Goal: Check status: Check status

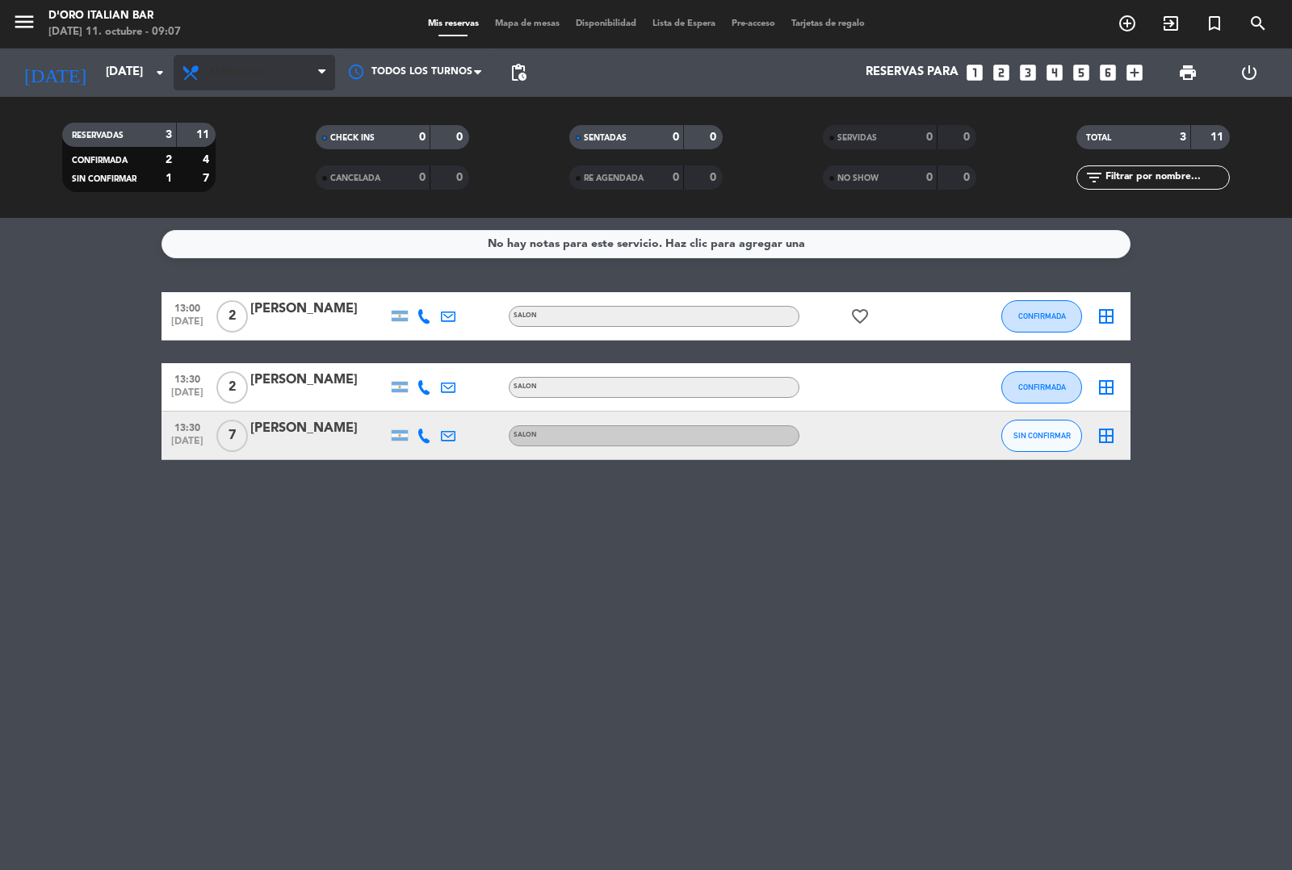
click at [243, 71] on span "Almuerzo" at bounding box center [236, 72] width 56 height 11
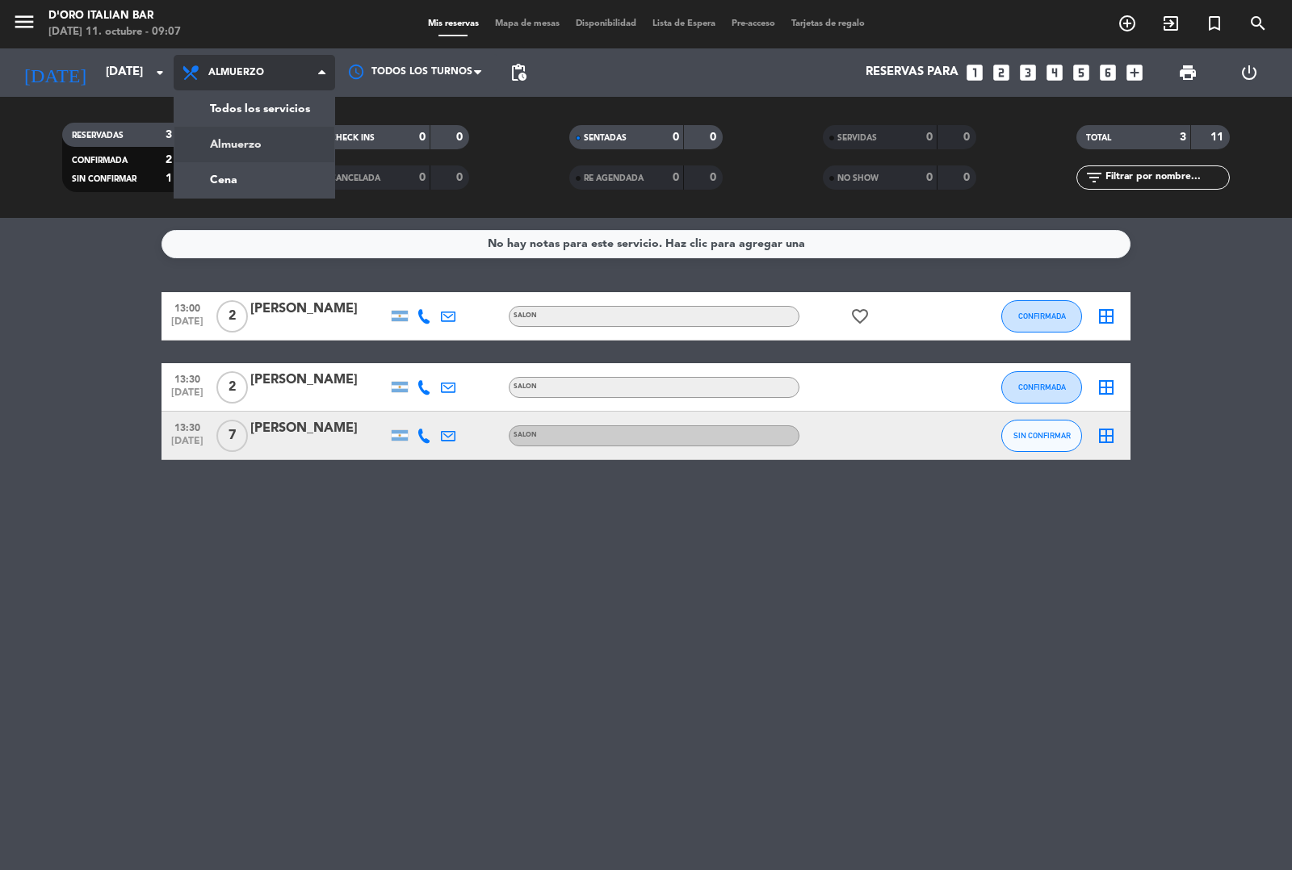
click at [291, 170] on div "menu D'oro Italian Bar [DATE] 11. octubre - 09:07 Mis reservas Mapa de mesas Di…" at bounding box center [646, 109] width 1292 height 218
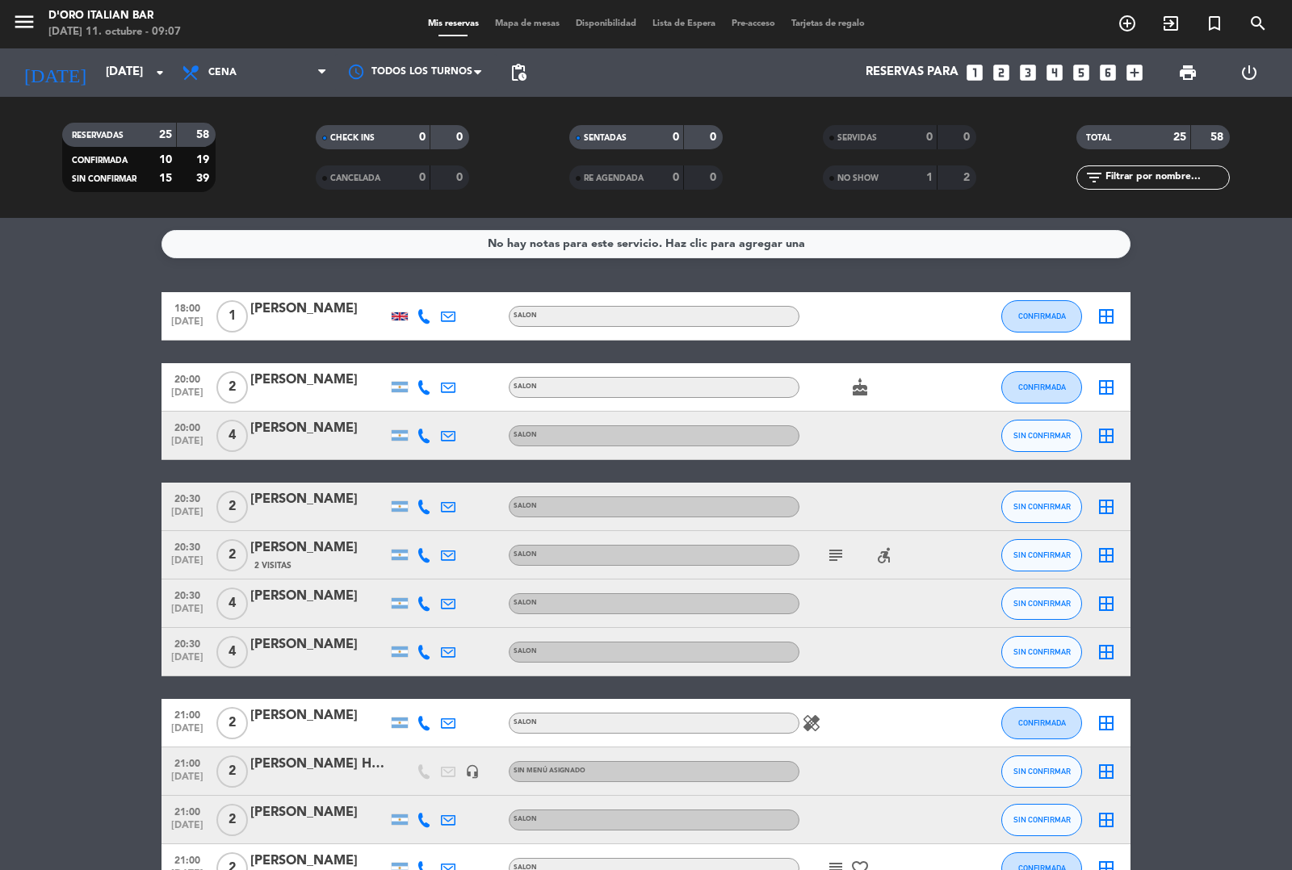
click at [836, 559] on icon "subject" at bounding box center [835, 555] width 19 height 19
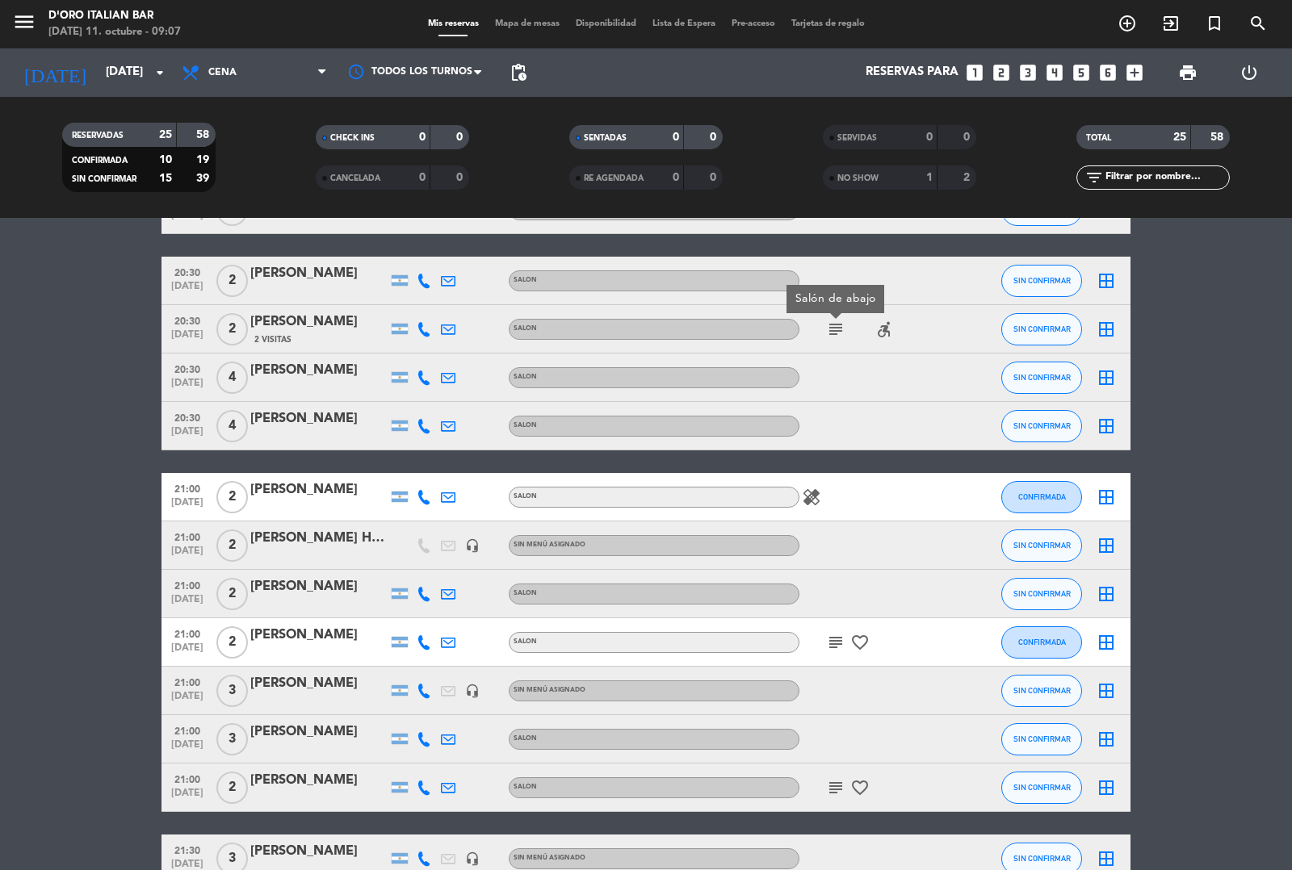
scroll to position [248, 0]
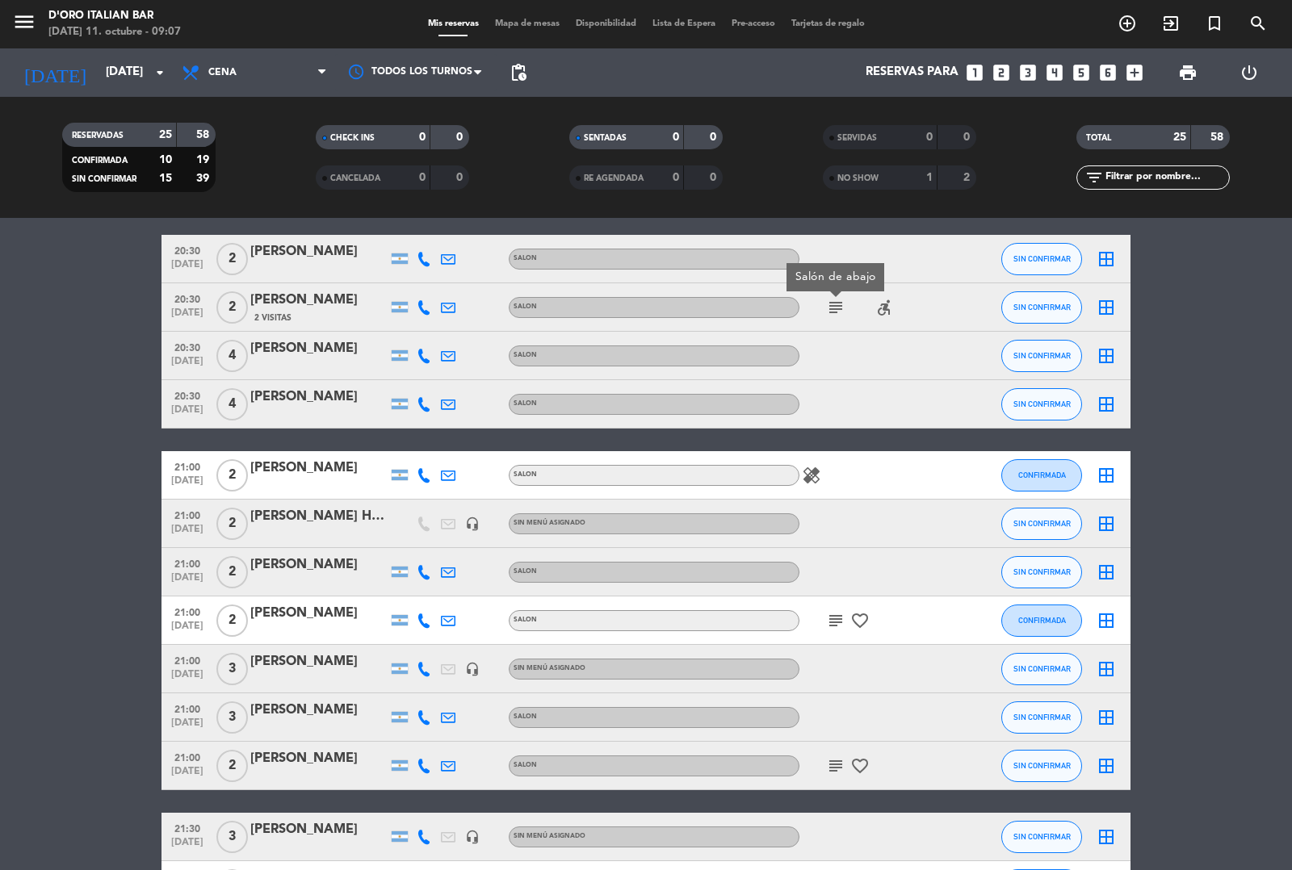
click at [837, 619] on icon "subject" at bounding box center [835, 620] width 19 height 19
click at [837, 773] on icon "subject" at bounding box center [835, 765] width 19 height 19
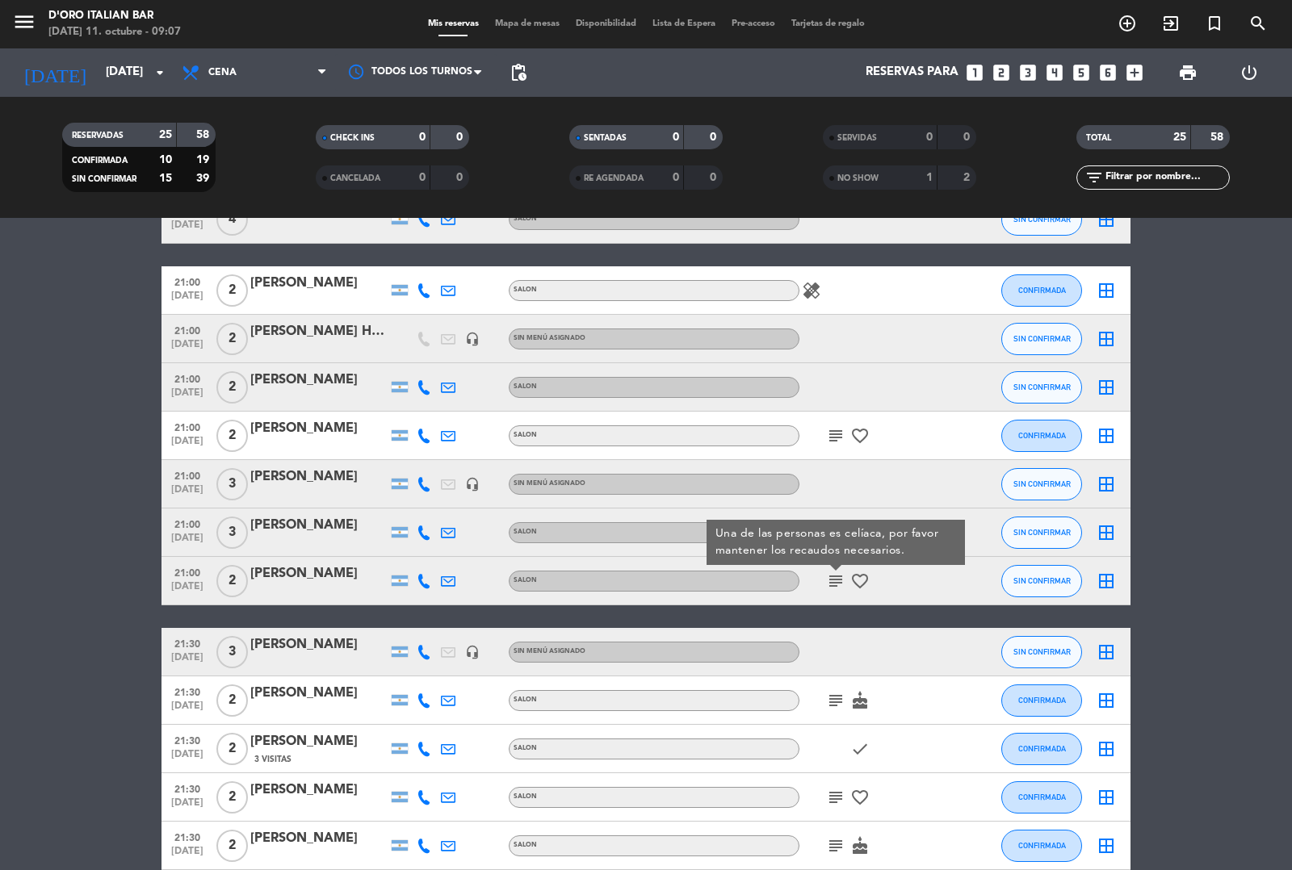
scroll to position [463, 0]
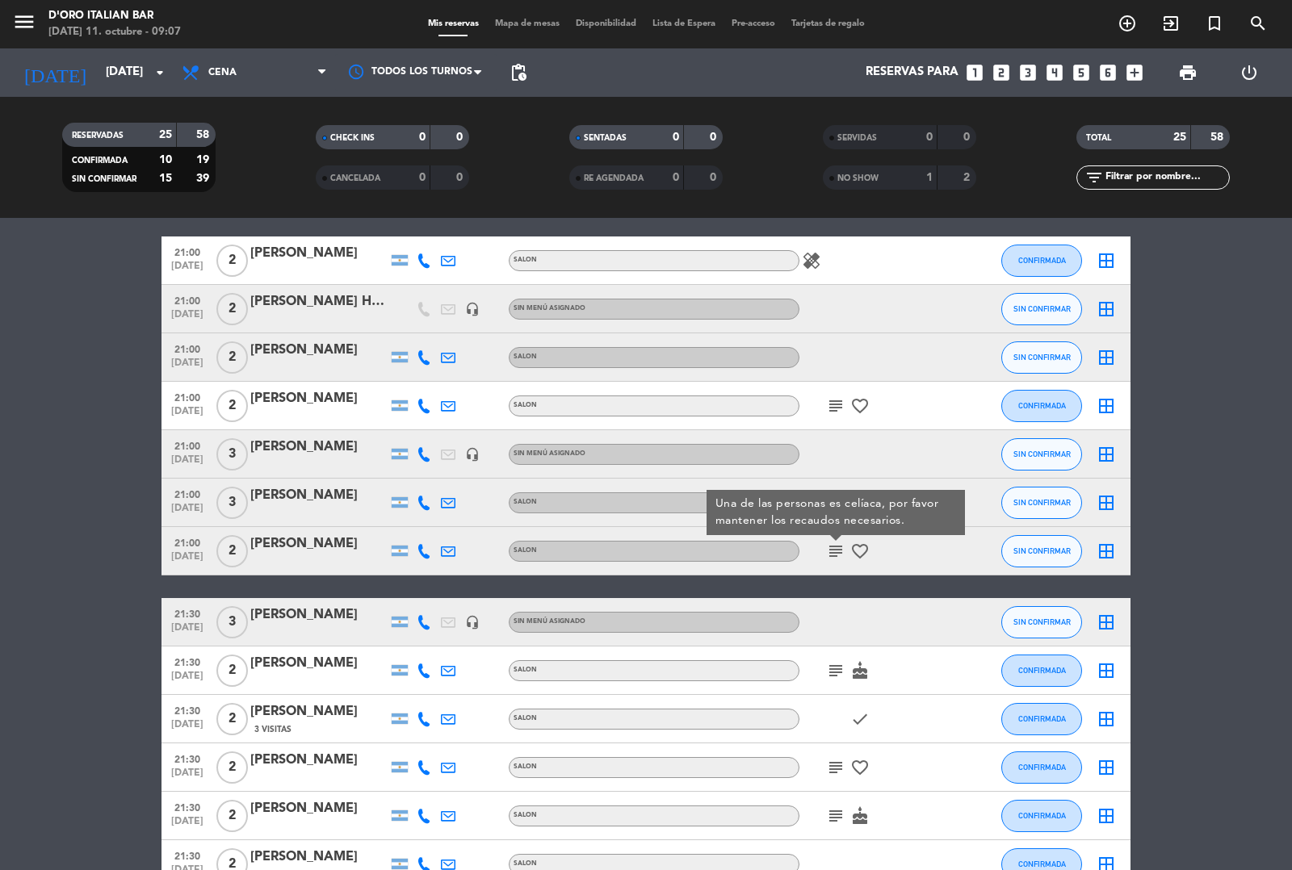
click at [837, 671] on icon "subject" at bounding box center [835, 670] width 19 height 19
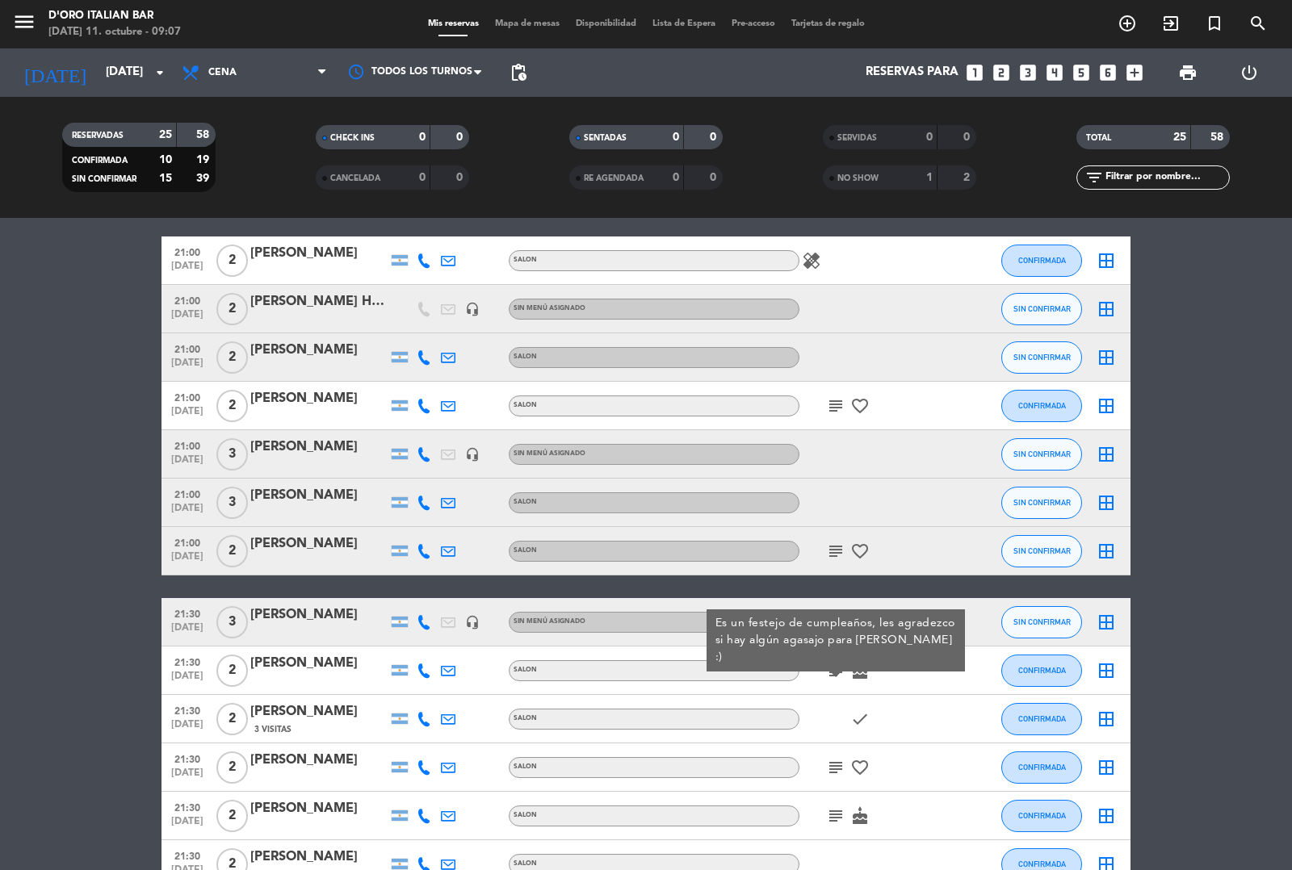
click at [840, 772] on icon "subject" at bounding box center [835, 767] width 19 height 19
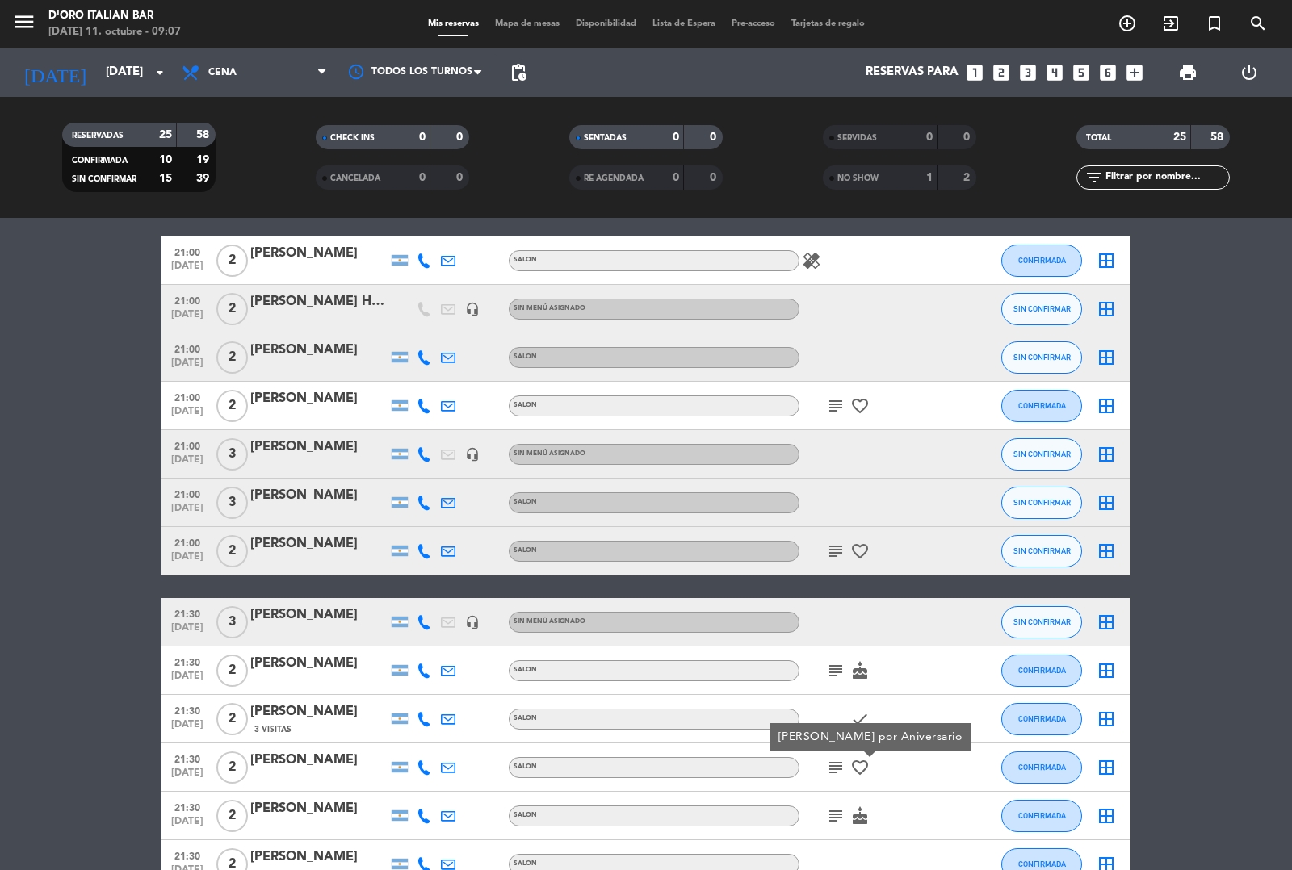
click at [840, 813] on icon "subject" at bounding box center [835, 815] width 19 height 19
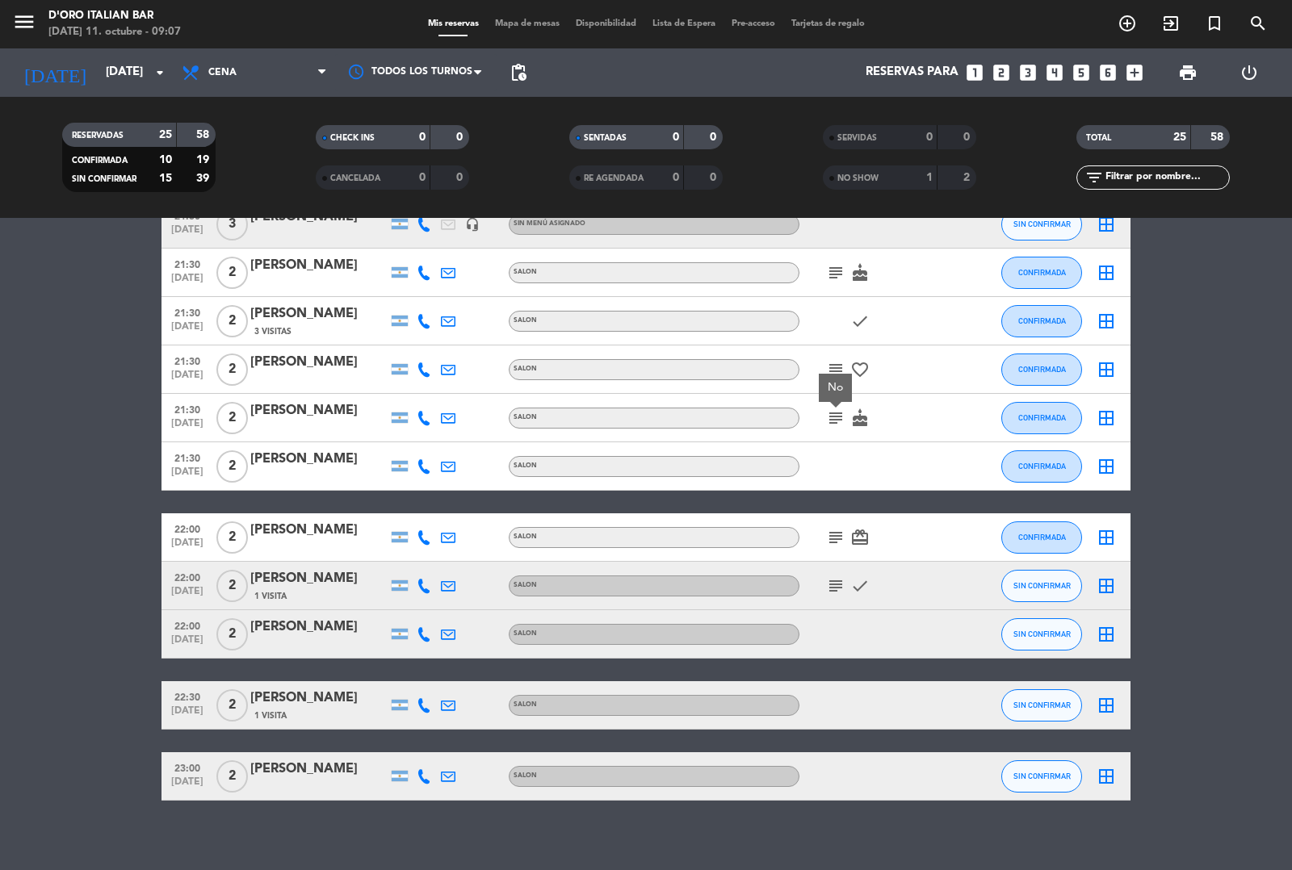
scroll to position [870, 0]
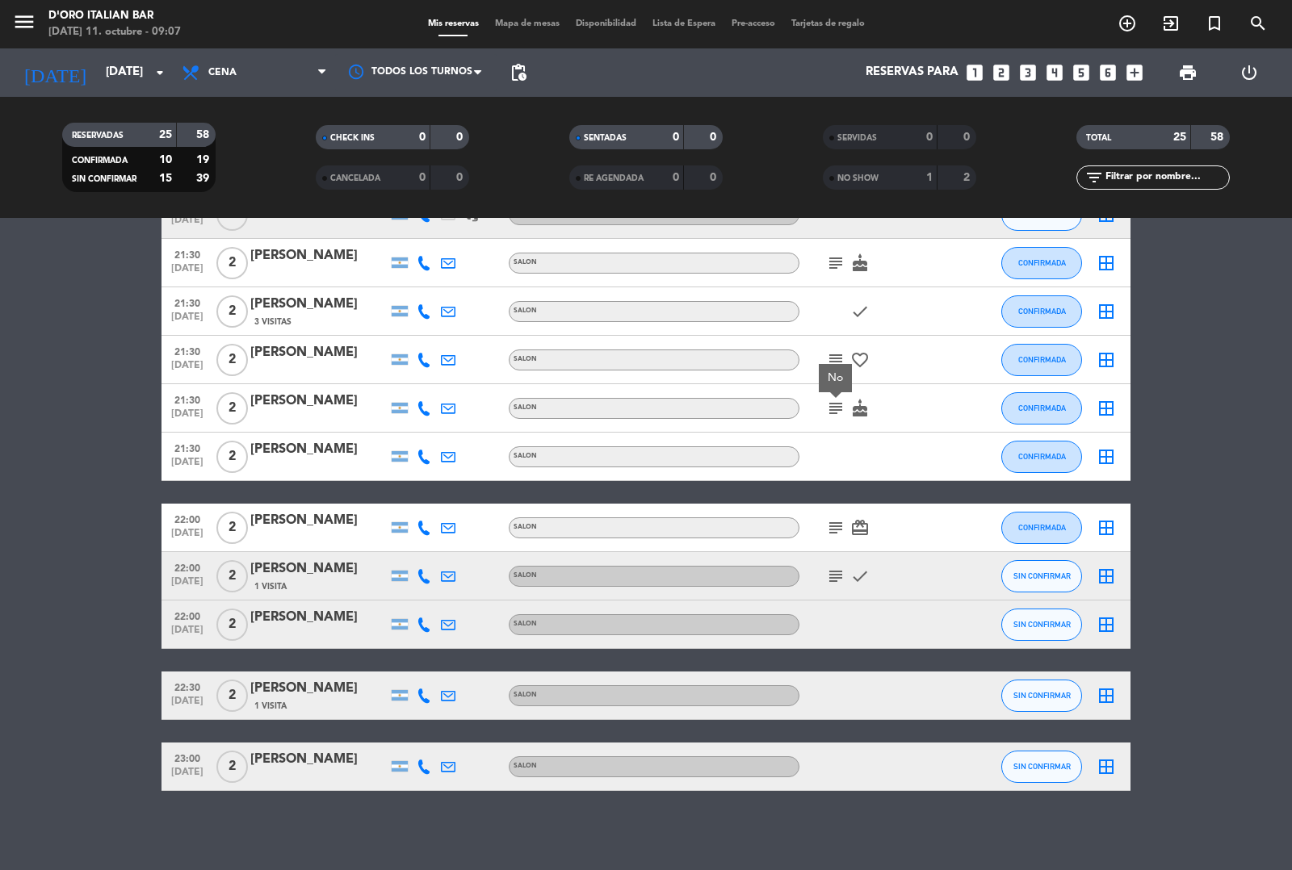
click at [829, 526] on icon "subject" at bounding box center [835, 527] width 19 height 19
click at [836, 571] on icon "subject" at bounding box center [835, 576] width 19 height 19
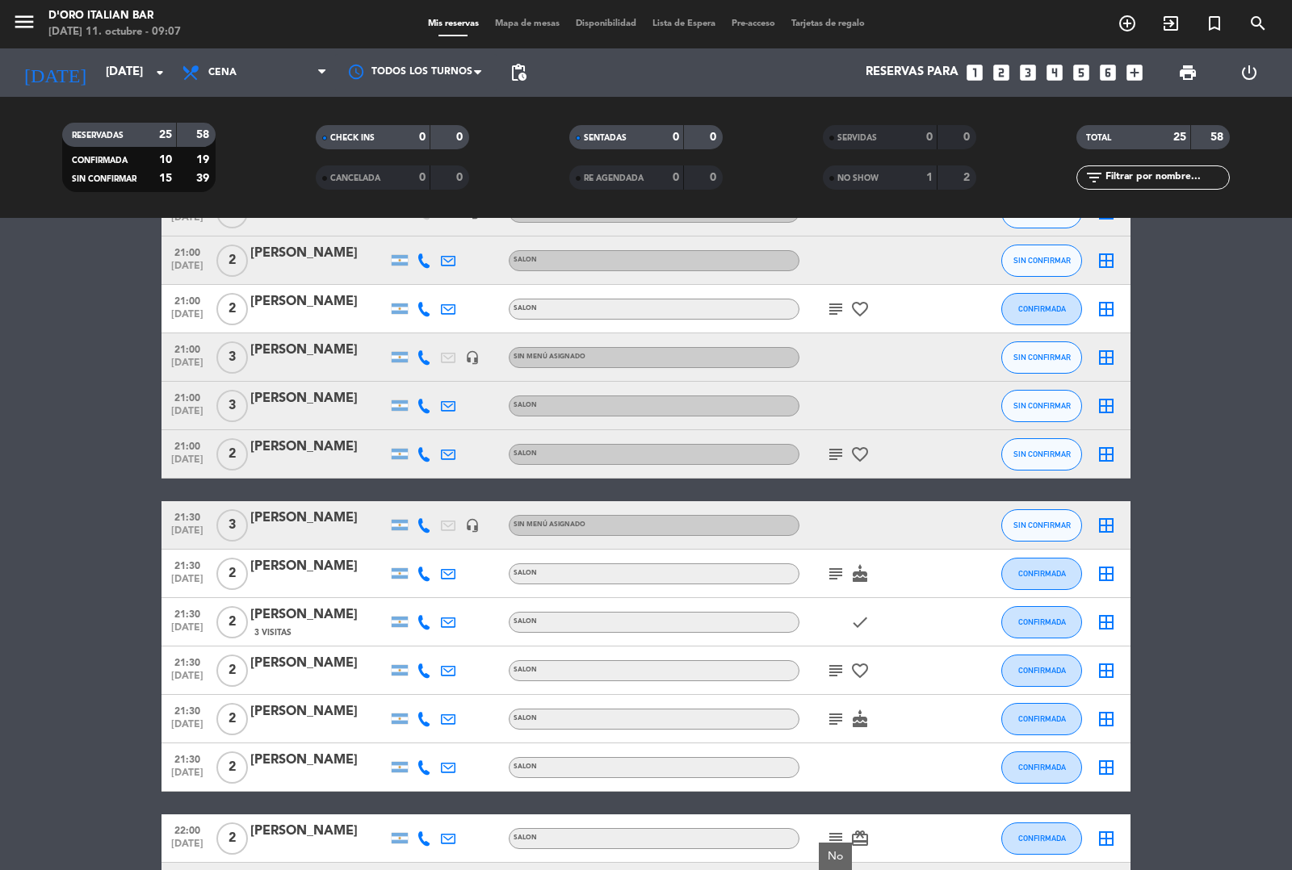
scroll to position [0, 0]
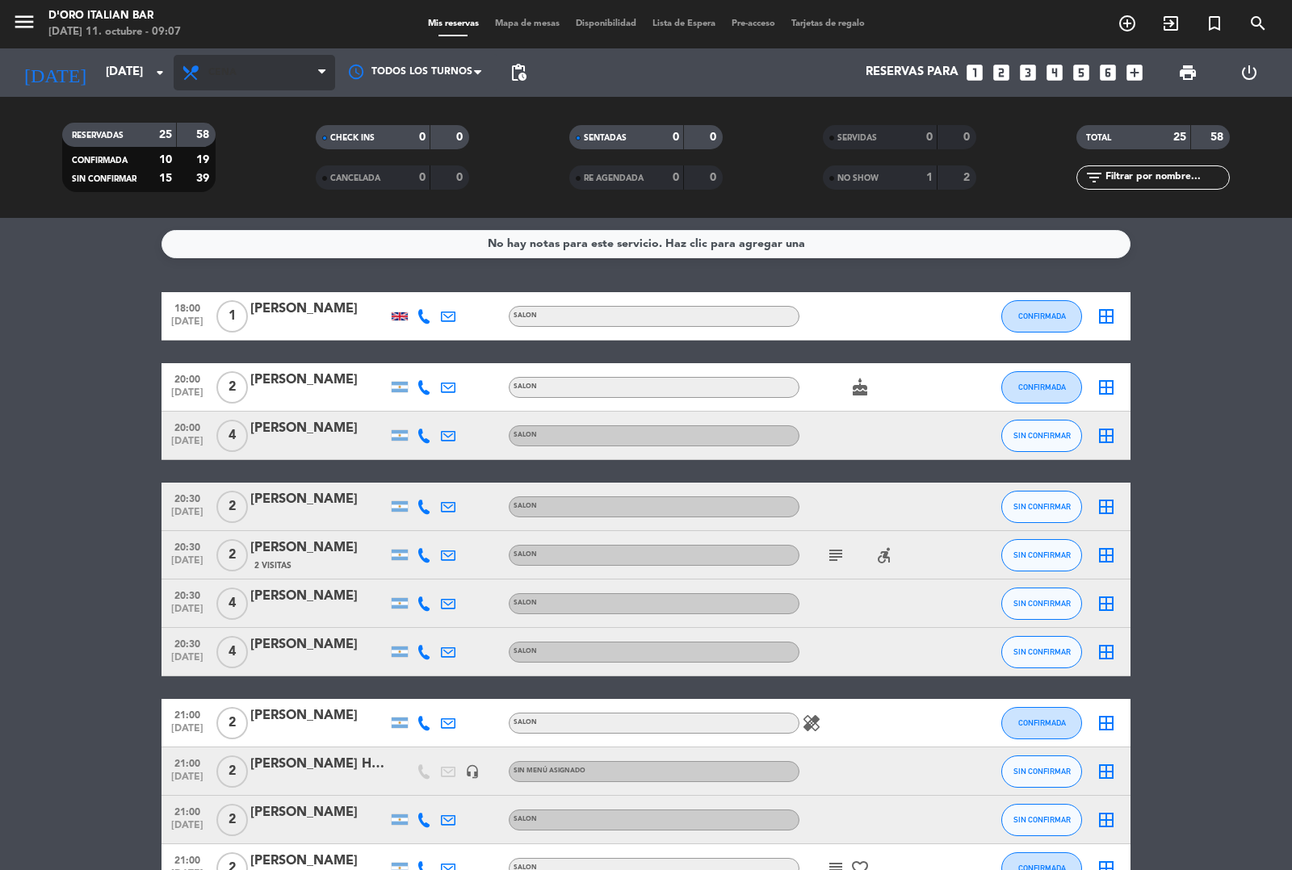
click at [232, 65] on span "Cena" at bounding box center [254, 73] width 161 height 36
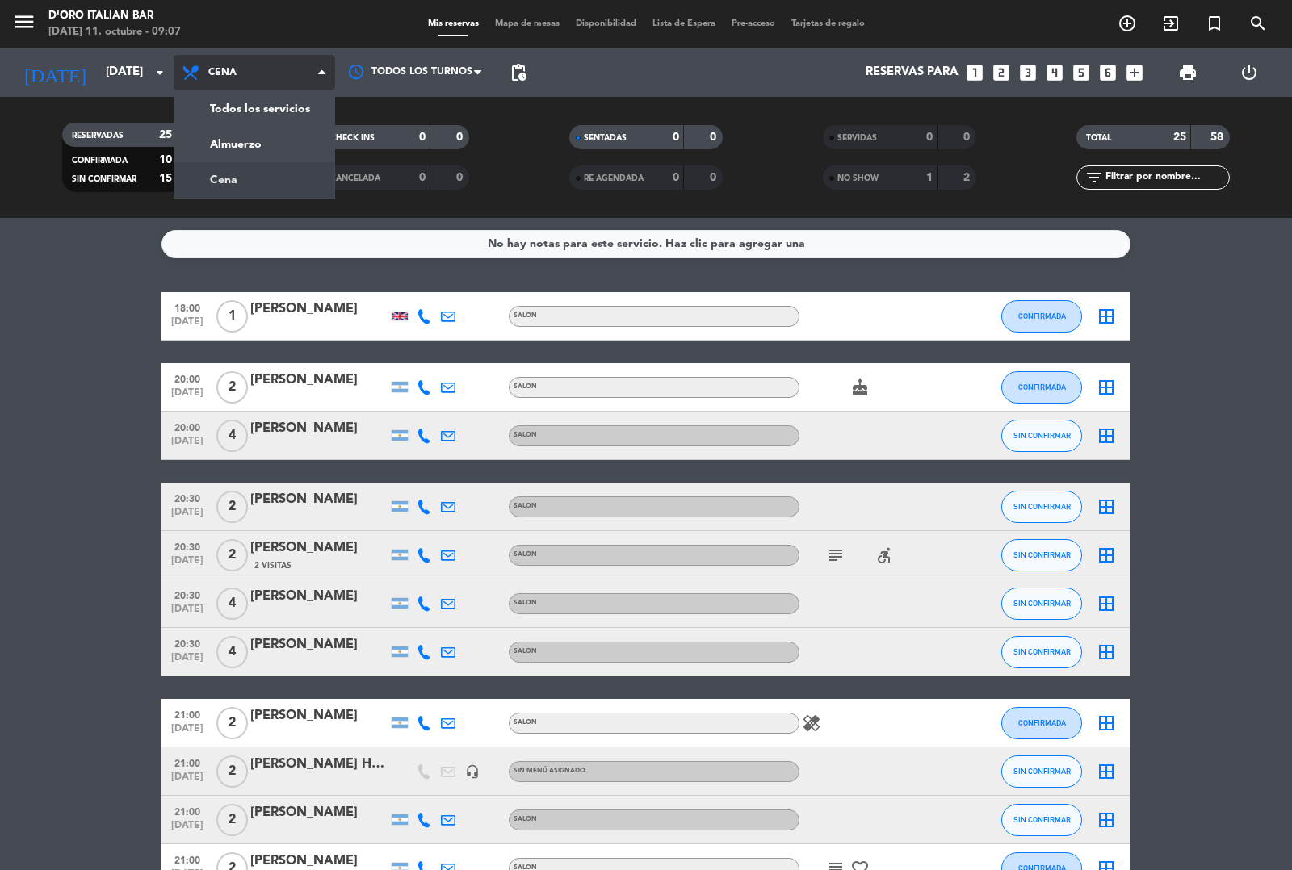
click at [293, 151] on div "menu D'oro Italian Bar [DATE] 11. octubre - 09:07 Mis reservas Mapa de mesas Di…" at bounding box center [646, 109] width 1292 height 218
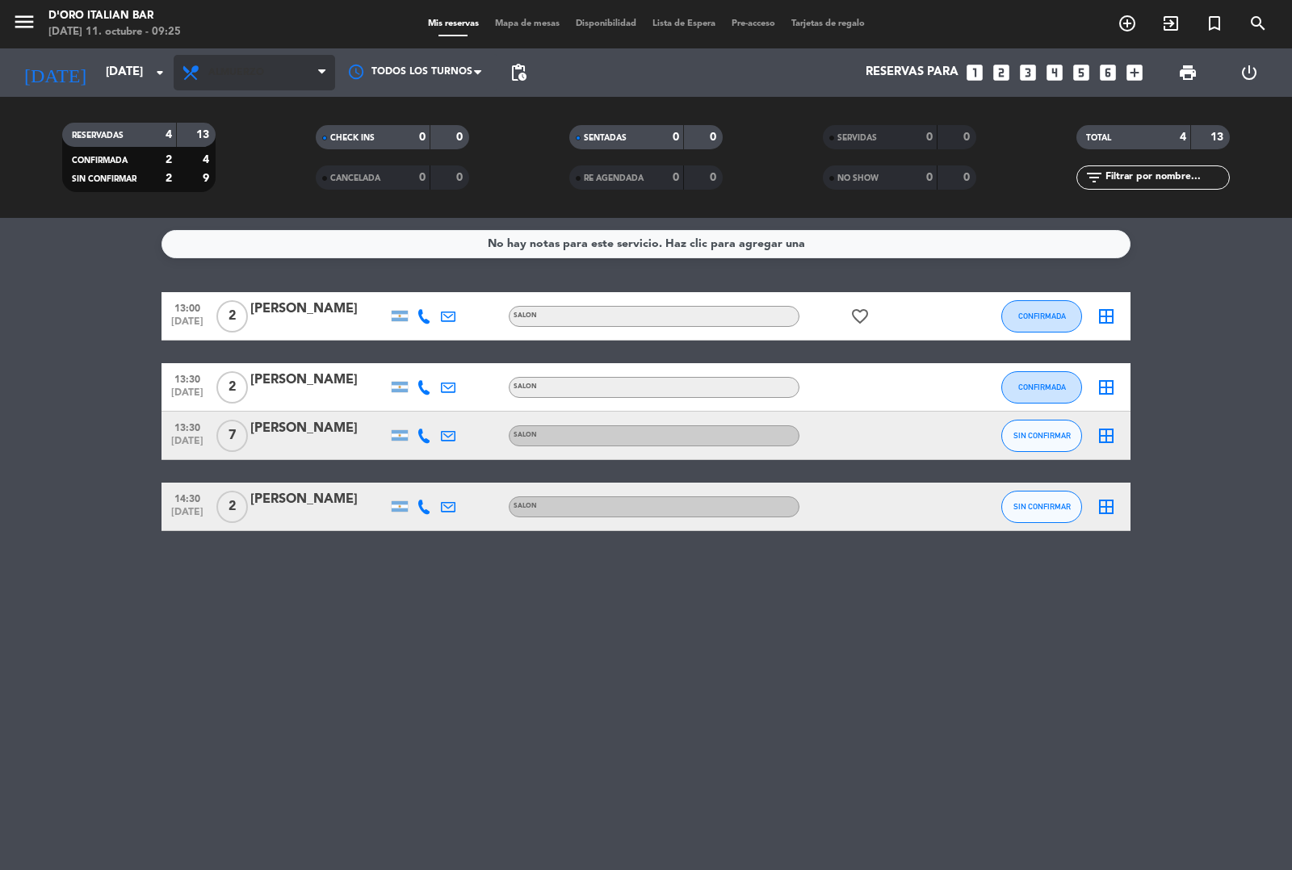
click at [256, 55] on span "Almuerzo" at bounding box center [254, 73] width 161 height 36
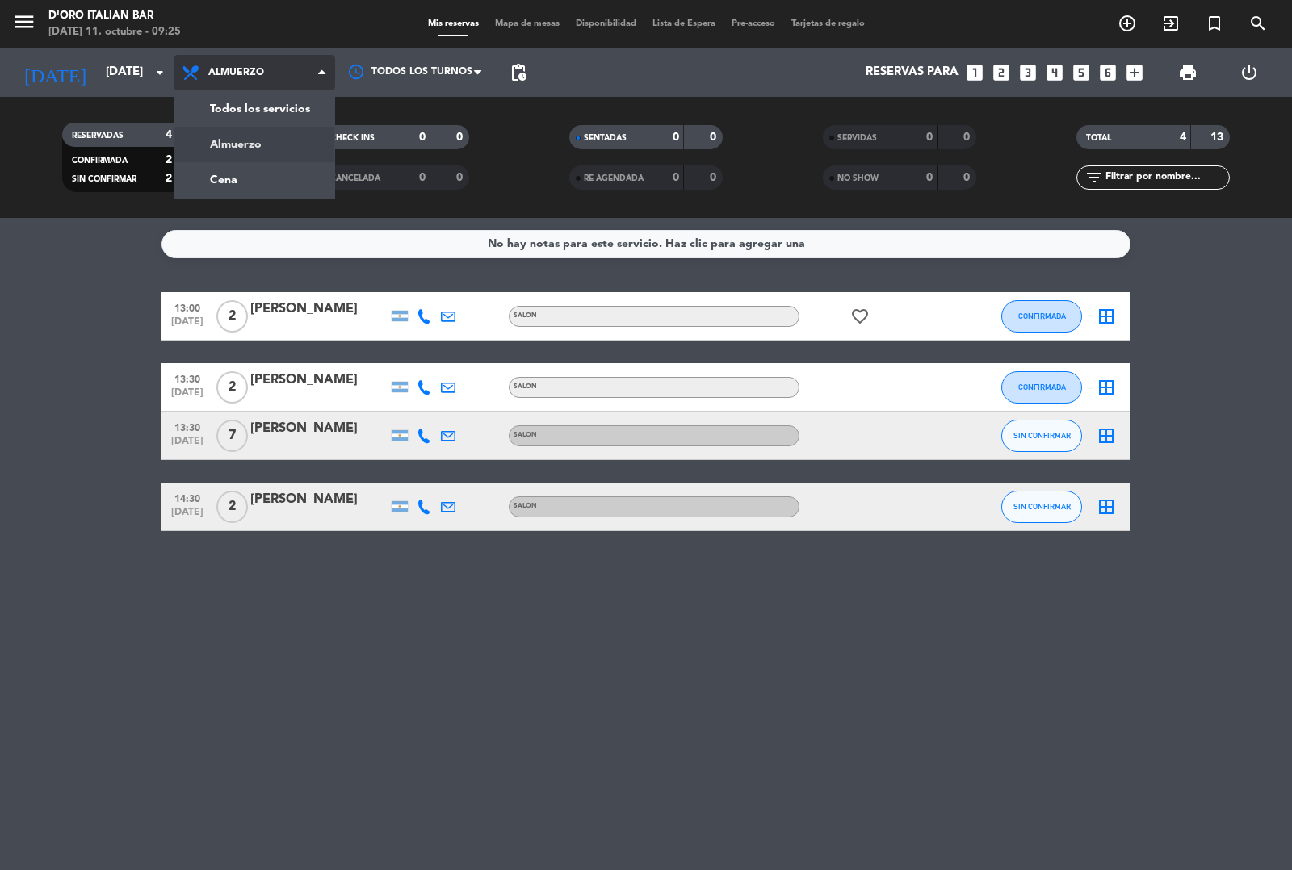
click at [253, 182] on div "menu D'oro Italian Bar [DATE] 11. octubre - 09:25 Mis reservas Mapa de mesas Di…" at bounding box center [646, 109] width 1292 height 218
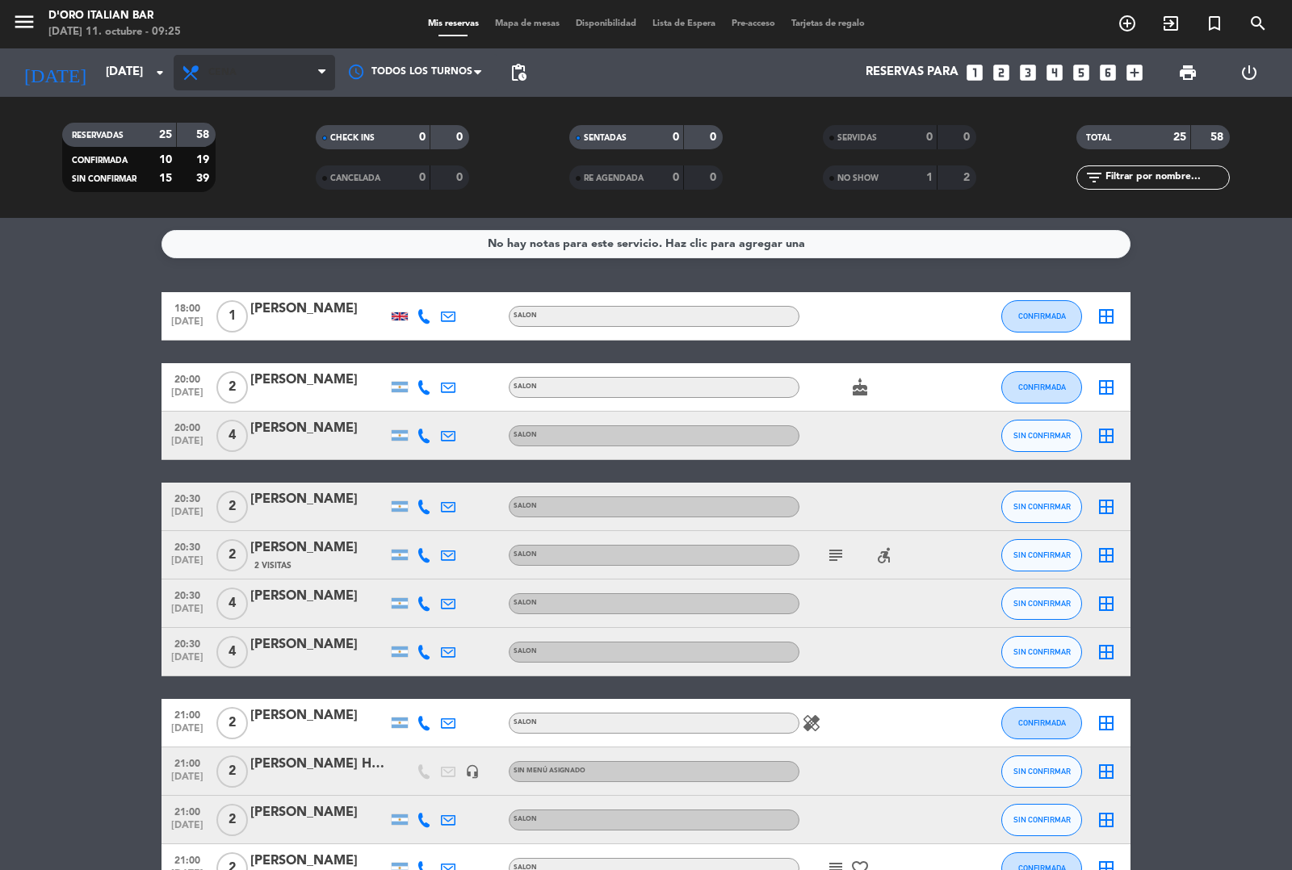
click at [266, 75] on span "Cena" at bounding box center [254, 73] width 161 height 36
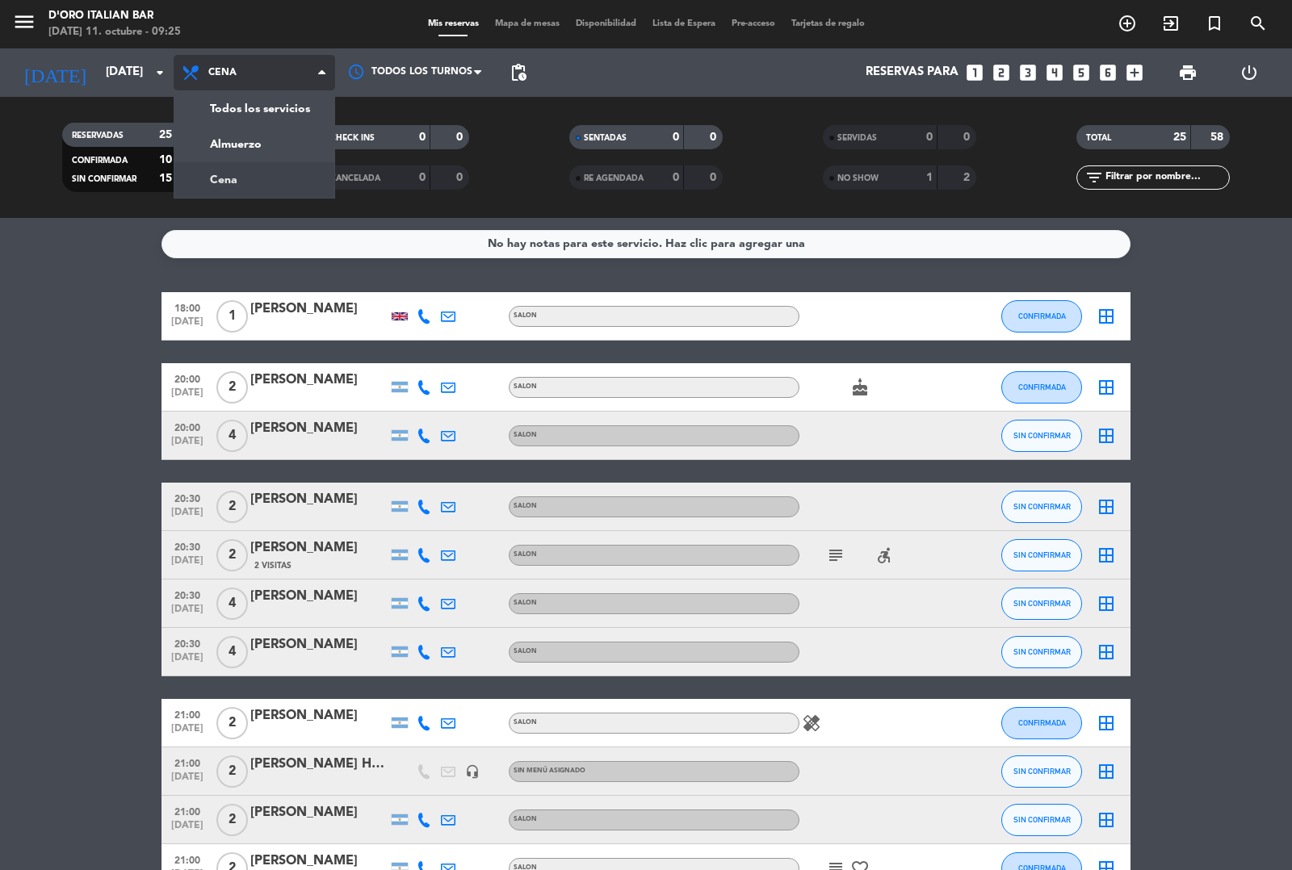
click at [207, 138] on div "menu D'oro Italian Bar [DATE] 11. octubre - 09:25 Mis reservas Mapa de mesas Di…" at bounding box center [646, 109] width 1292 height 218
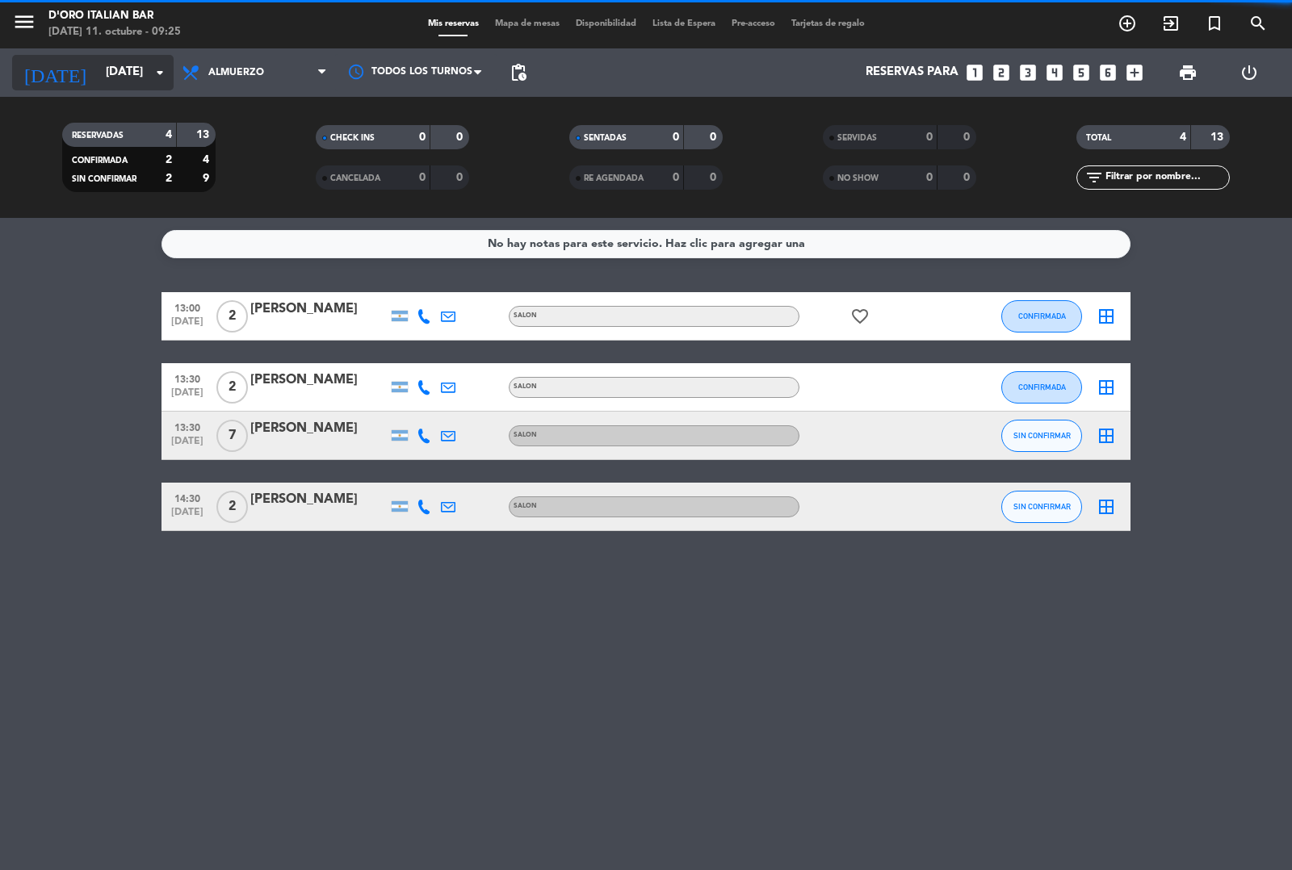
click at [119, 73] on input "[DATE]" at bounding box center [176, 72] width 156 height 31
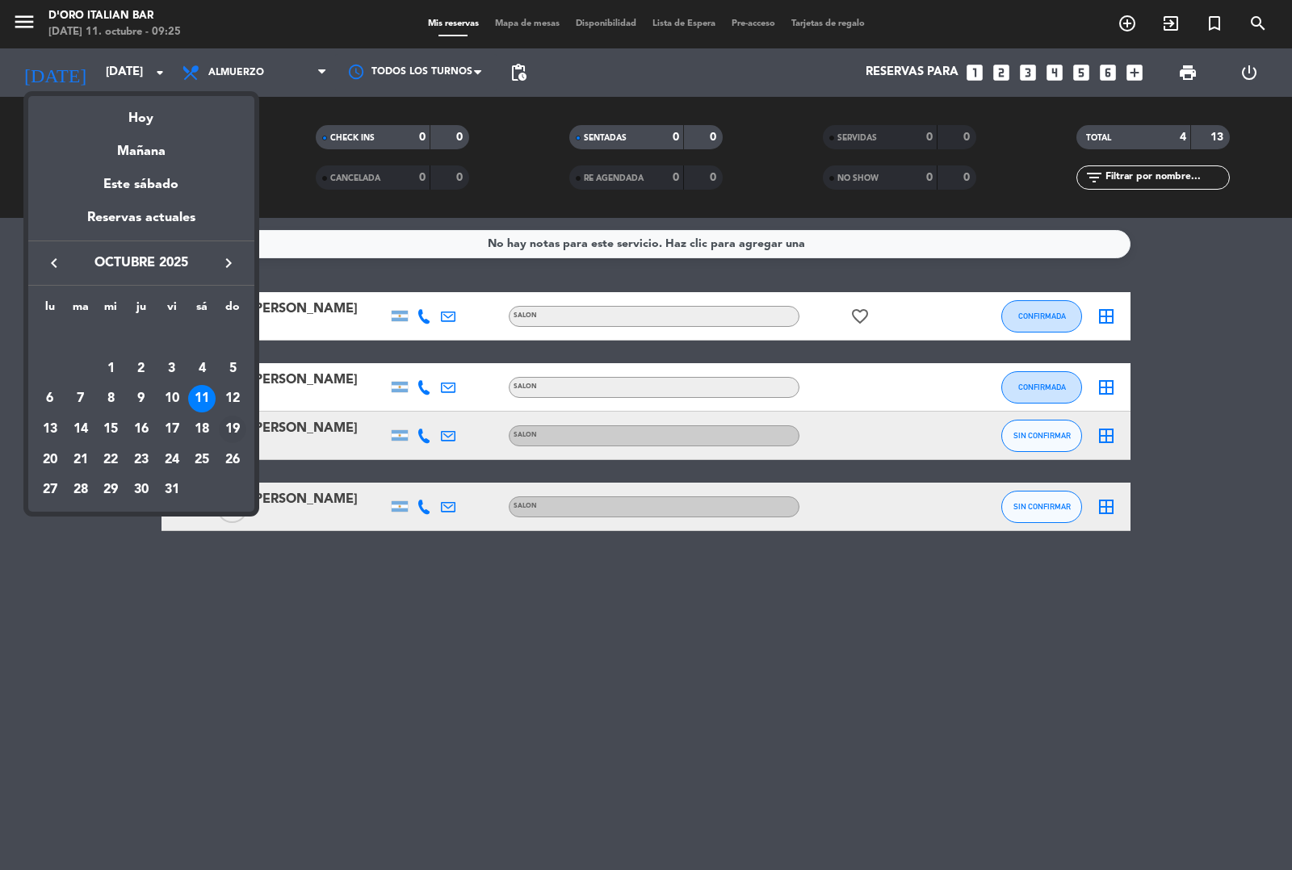
click at [232, 429] on div "19" at bounding box center [232, 429] width 27 height 27
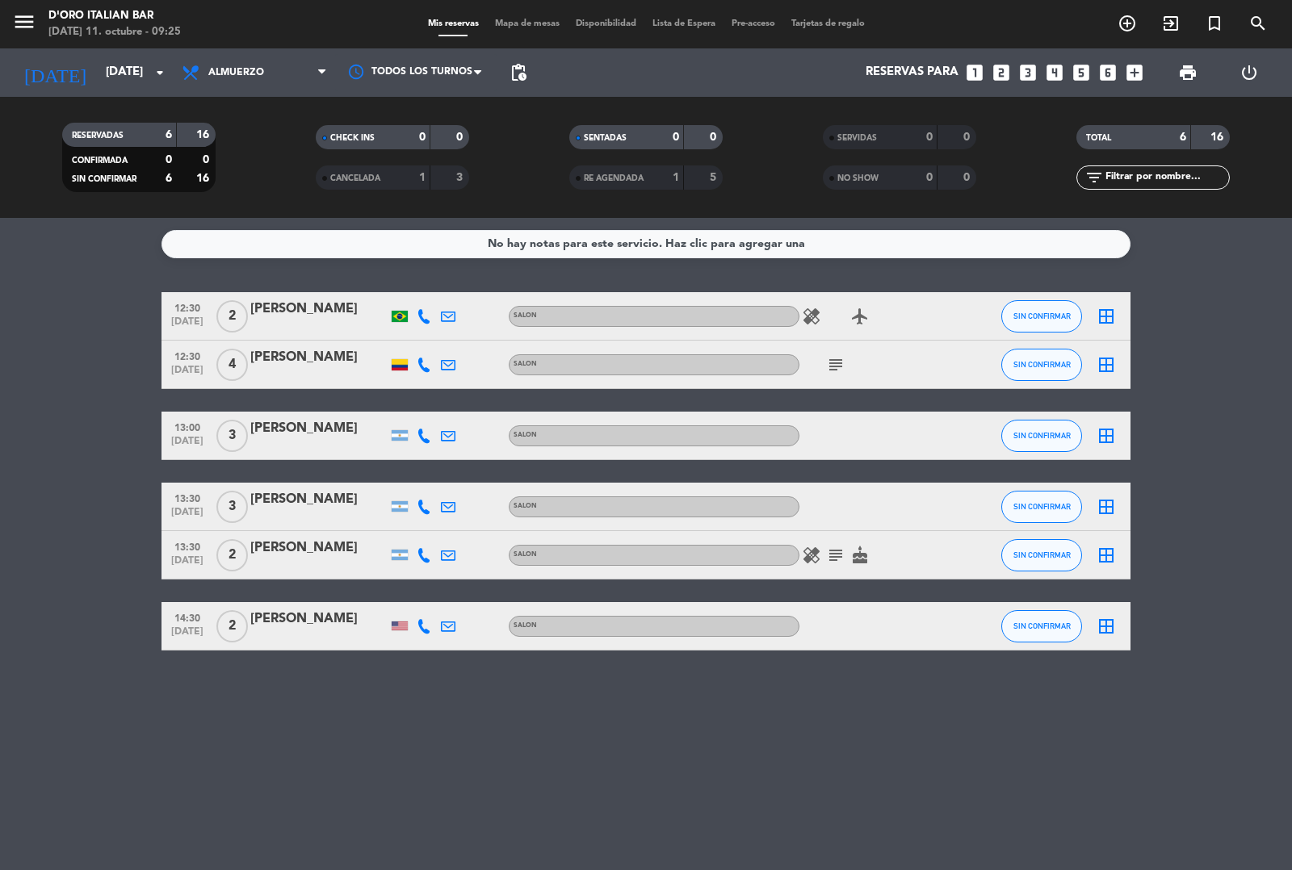
click at [829, 371] on icon "subject" at bounding box center [835, 364] width 19 height 19
click at [834, 551] on icon "subject" at bounding box center [835, 555] width 19 height 19
click at [860, 557] on icon "cake" at bounding box center [859, 555] width 19 height 19
click at [819, 316] on icon "healing" at bounding box center [811, 316] width 19 height 19
click at [808, 316] on icon "healing" at bounding box center [811, 316] width 19 height 19
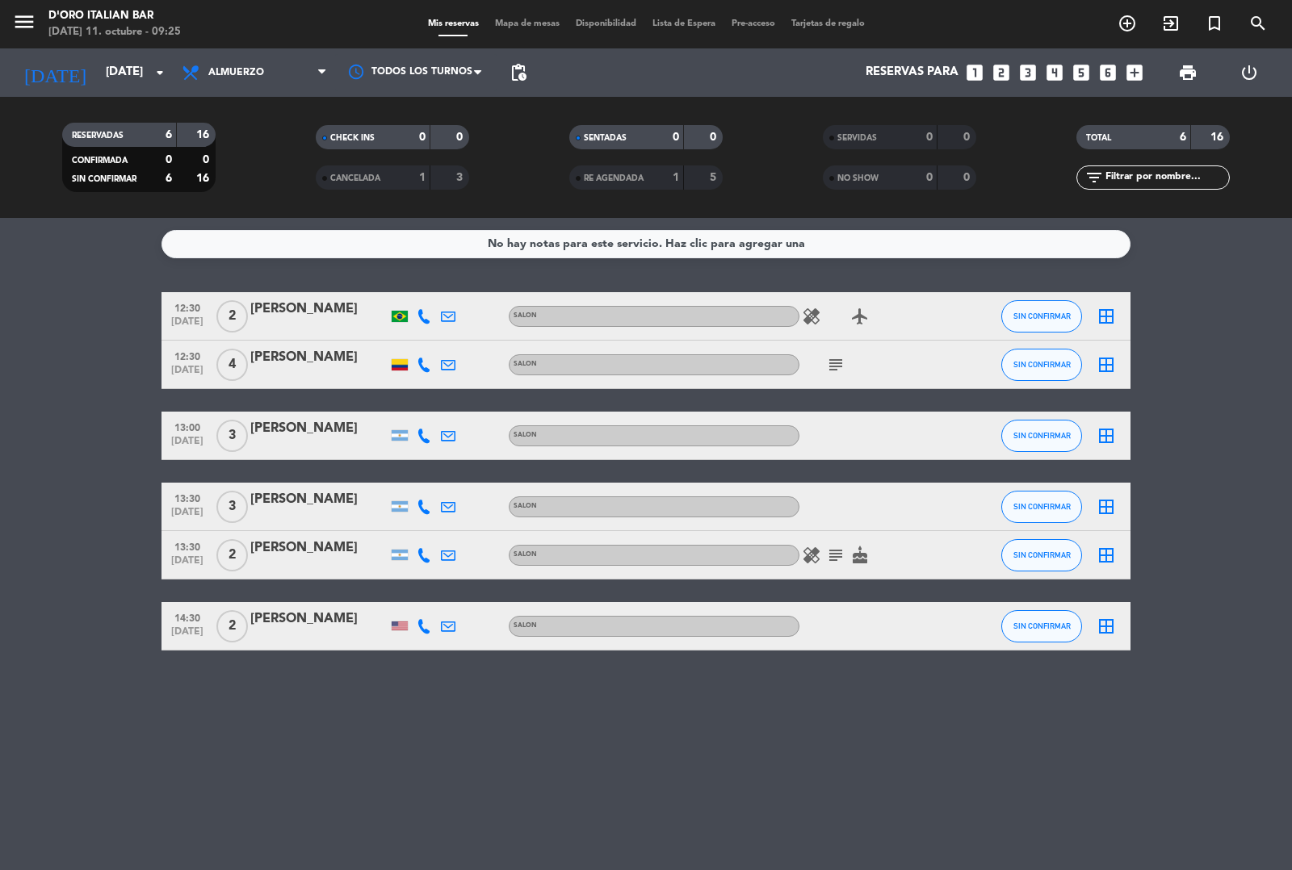
click at [817, 315] on icon "healing" at bounding box center [811, 316] width 19 height 19
click at [257, 69] on span "Almuerzo" at bounding box center [236, 72] width 56 height 11
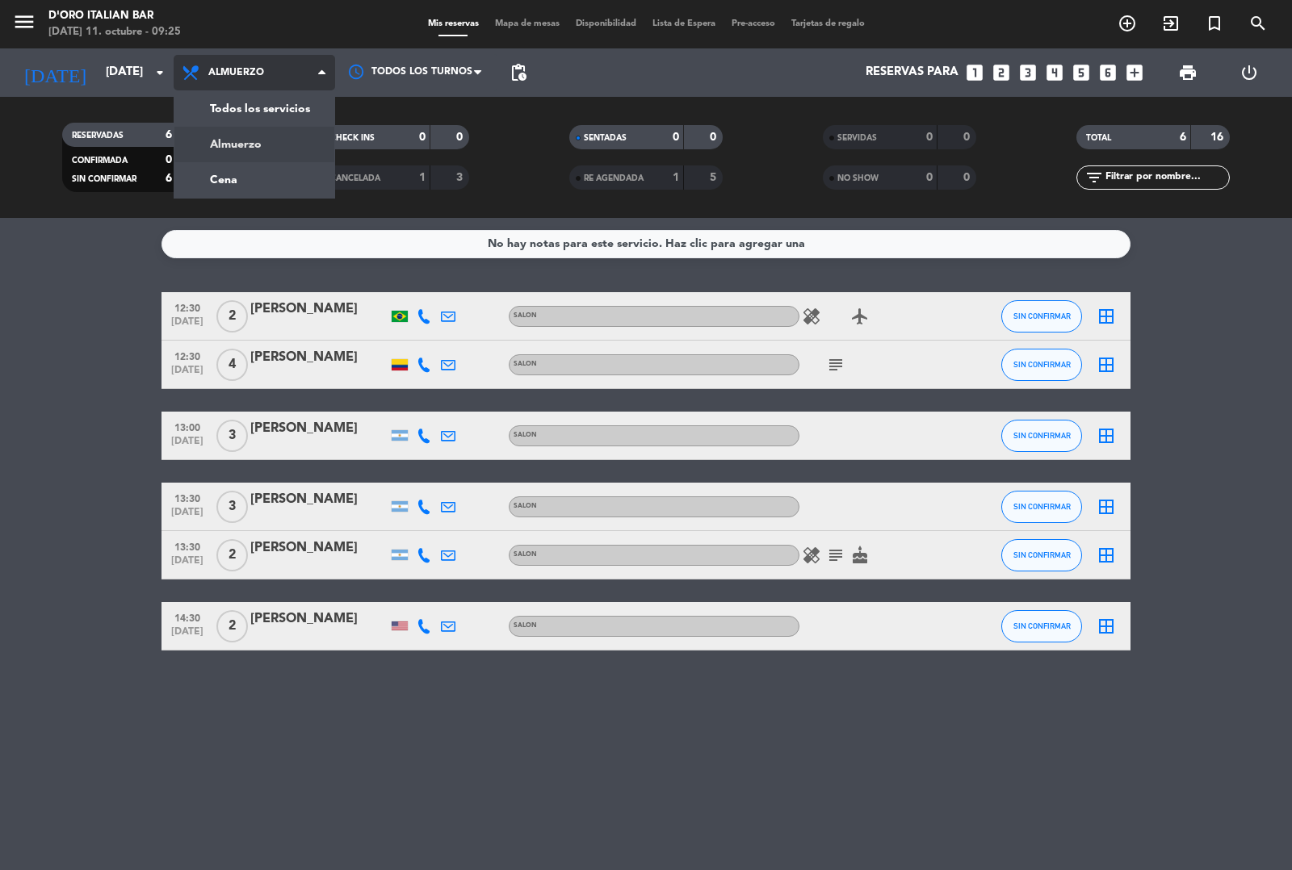
click at [264, 74] on span "Almuerzo" at bounding box center [254, 73] width 161 height 36
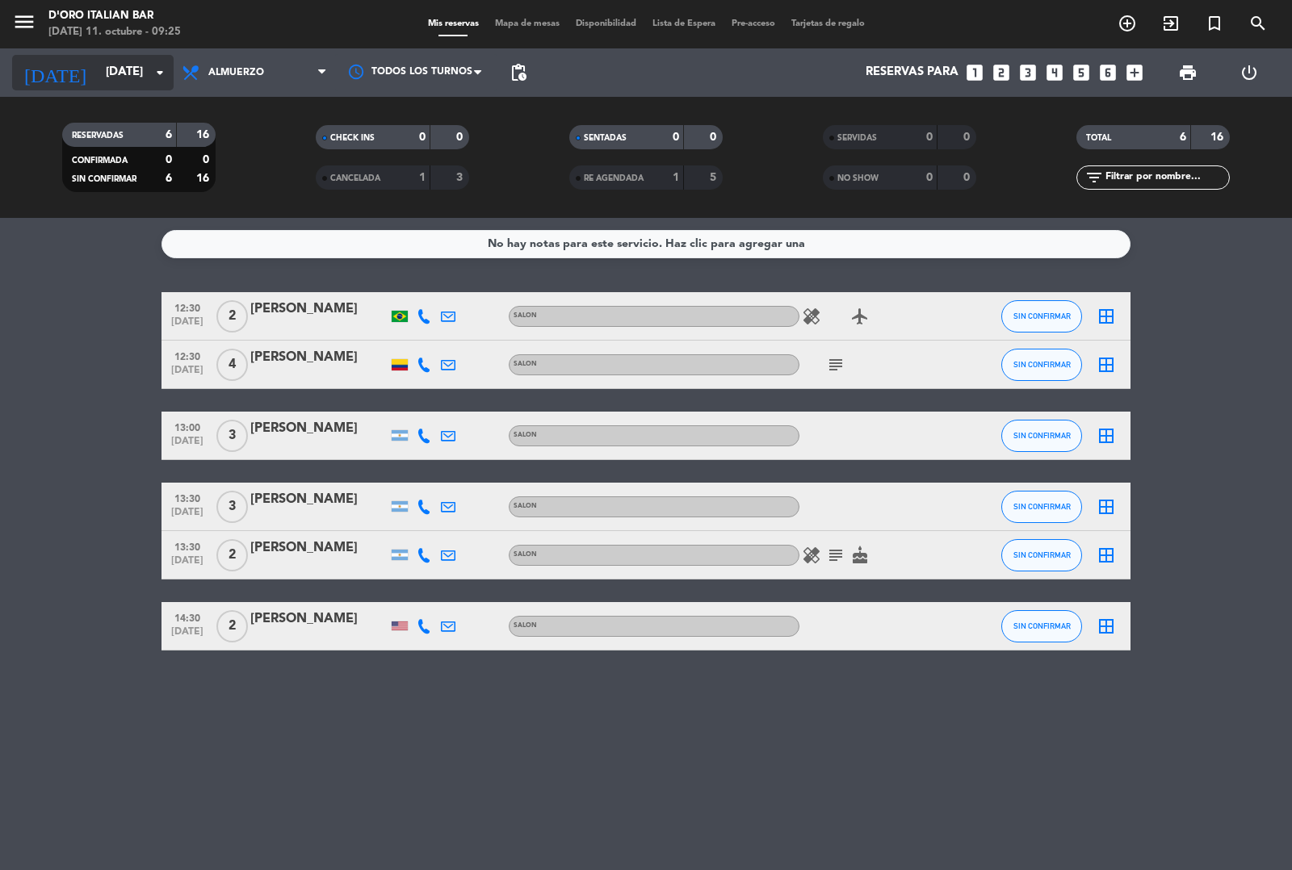
click at [138, 57] on input "[DATE]" at bounding box center [176, 72] width 156 height 31
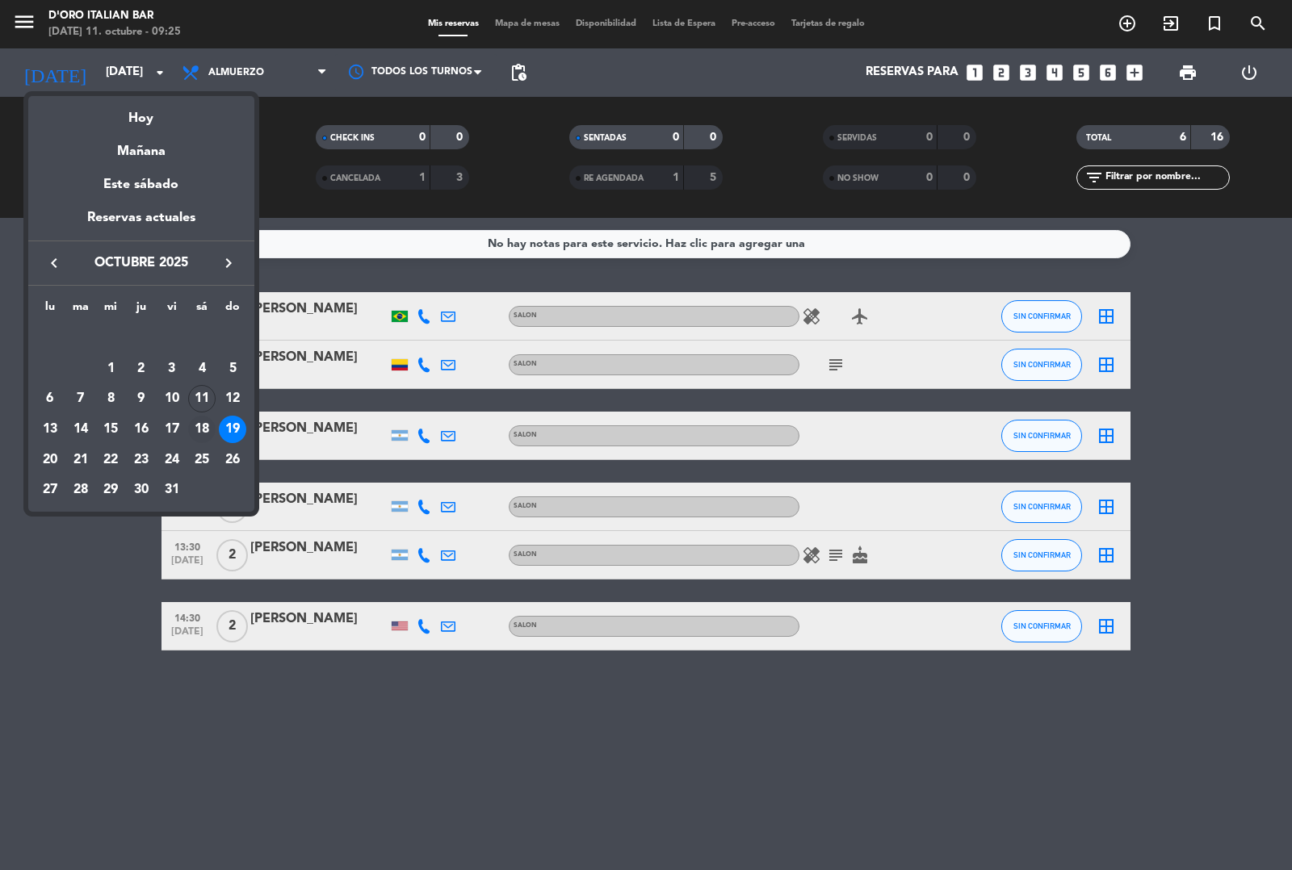
click at [208, 430] on div "18" at bounding box center [201, 429] width 27 height 27
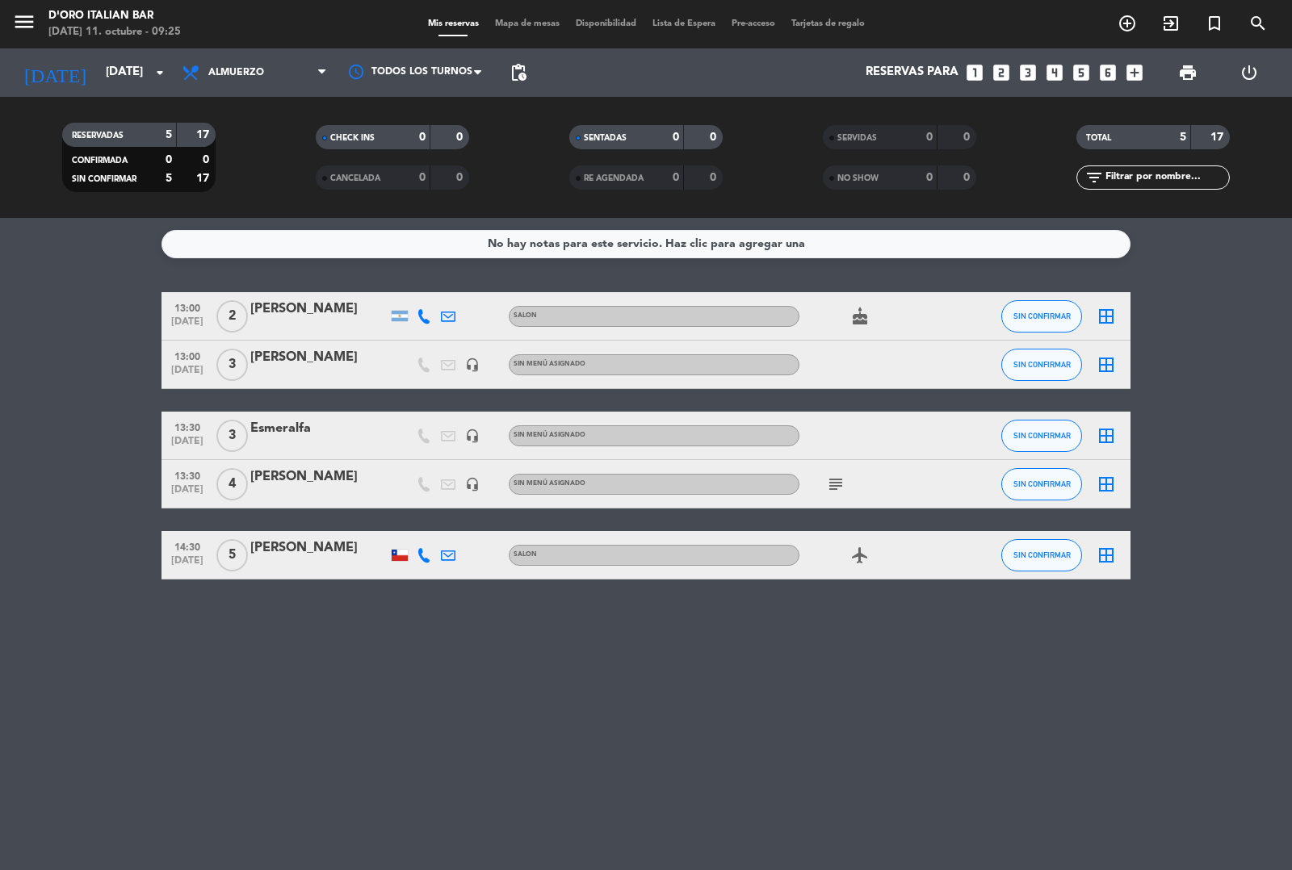
click at [856, 316] on icon "cake" at bounding box center [859, 316] width 19 height 19
click at [834, 483] on icon "subject" at bounding box center [835, 484] width 19 height 19
click at [864, 555] on icon "airplanemode_active" at bounding box center [859, 555] width 19 height 19
click at [880, 635] on div "No hay notas para este servicio. Haz clic para agregar una 13:00 [DATE] 2 [PERS…" at bounding box center [646, 544] width 1292 height 652
click at [234, 57] on span "Almuerzo" at bounding box center [254, 73] width 161 height 36
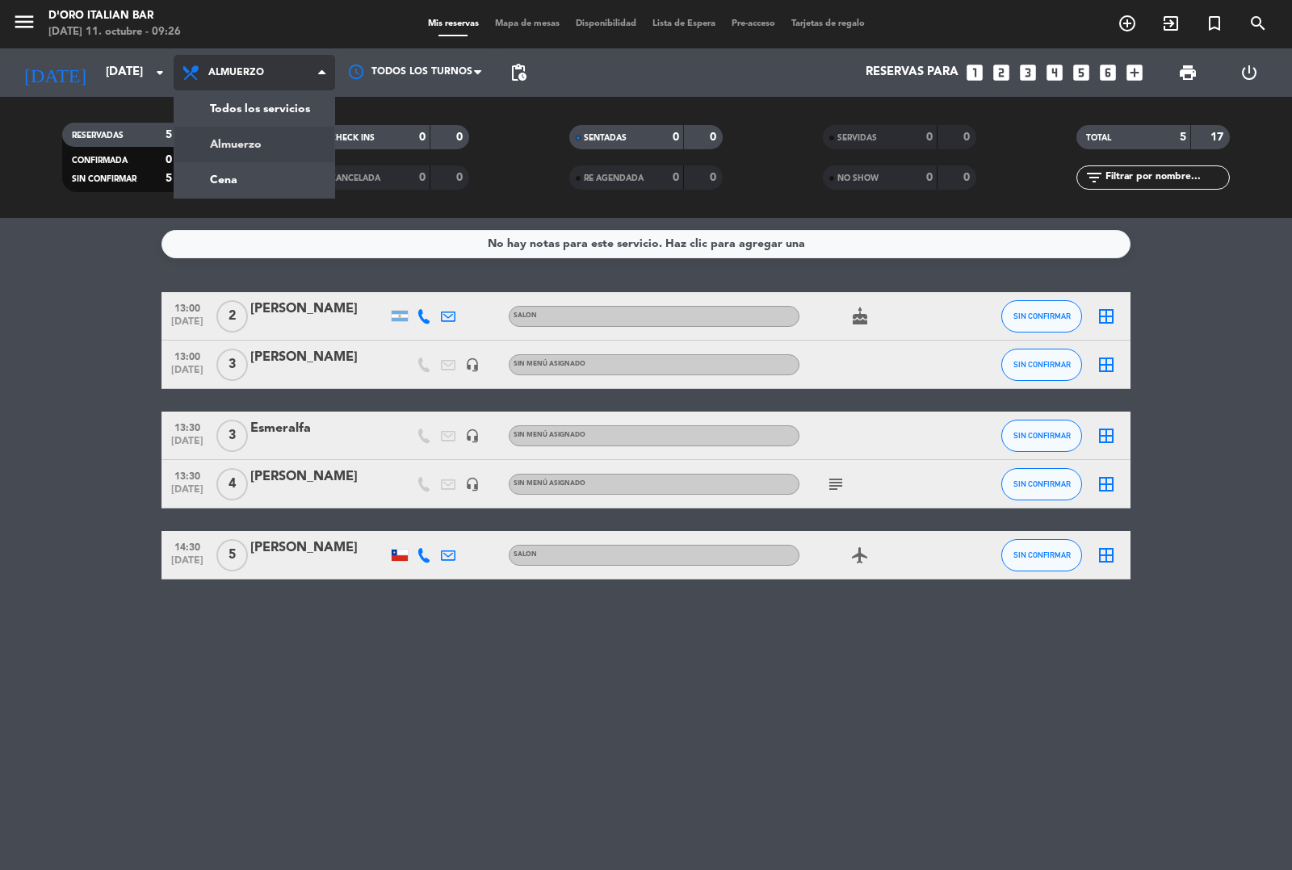
click at [295, 158] on div "menu D'oro Italian Bar [DATE] 11. octubre - 09:26 Mis reservas Mapa de mesas Di…" at bounding box center [646, 109] width 1292 height 218
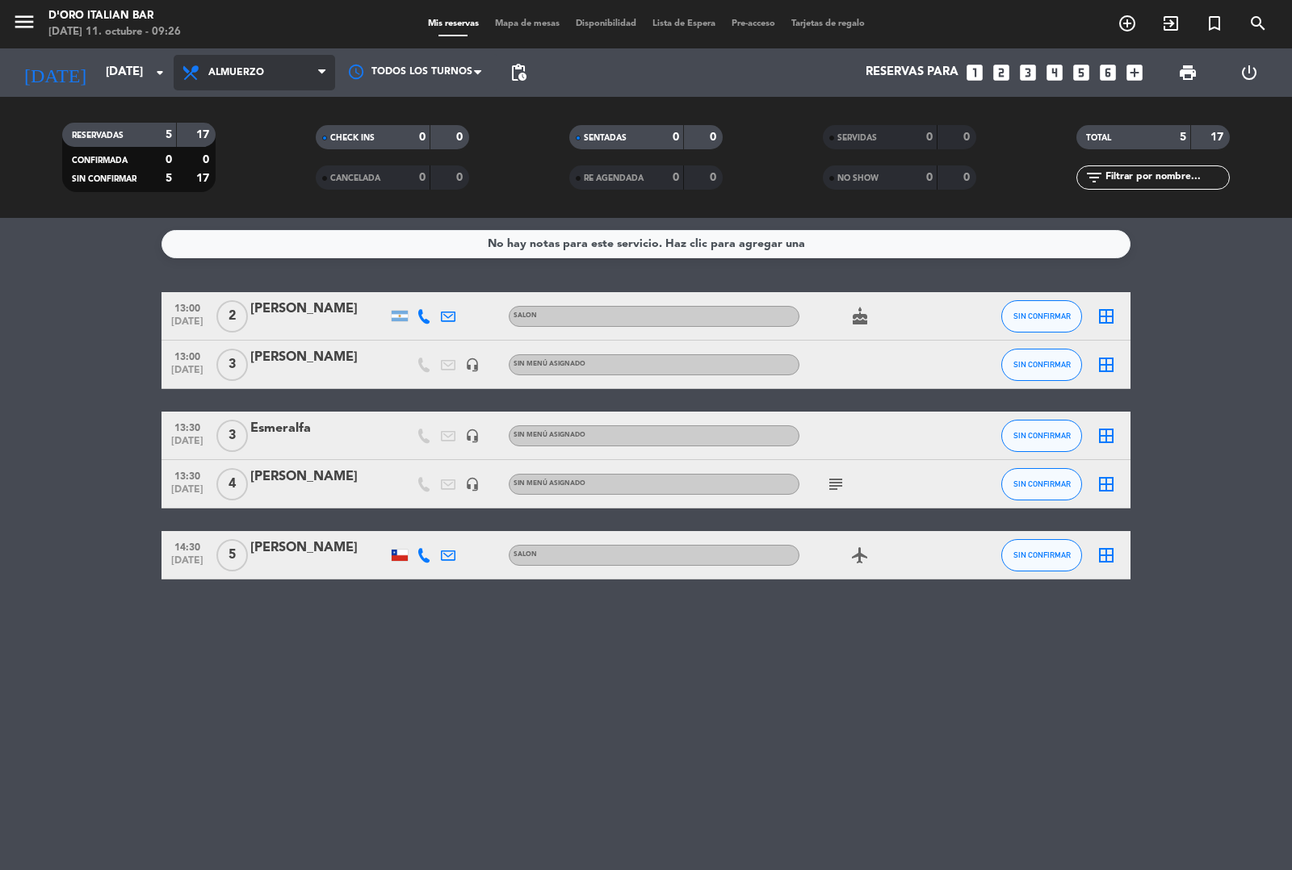
click at [285, 62] on span "Almuerzo" at bounding box center [254, 73] width 161 height 36
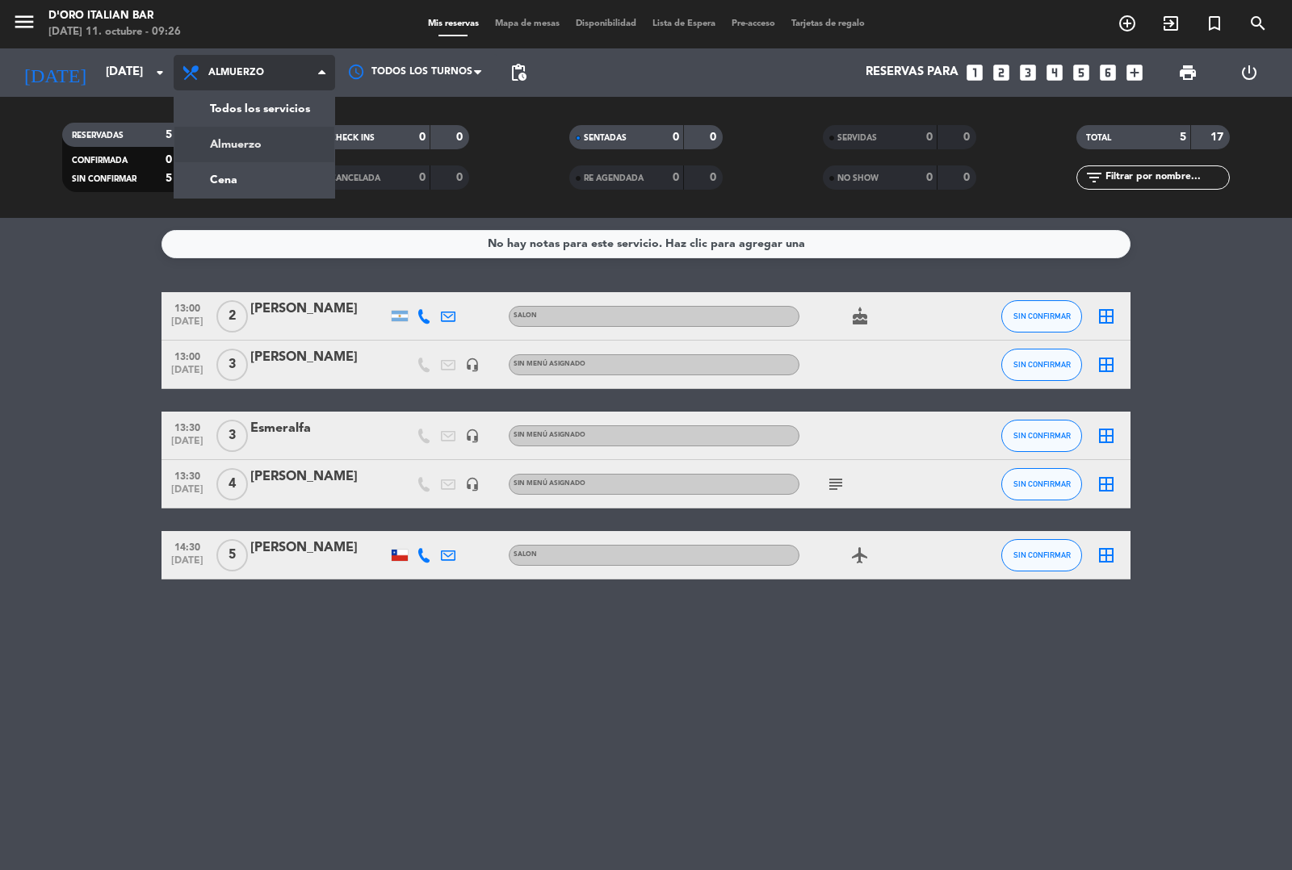
click at [279, 184] on div "menu D'oro Italian Bar [DATE] 11. octubre - 09:26 Mis reservas Mapa de mesas Di…" at bounding box center [646, 109] width 1292 height 218
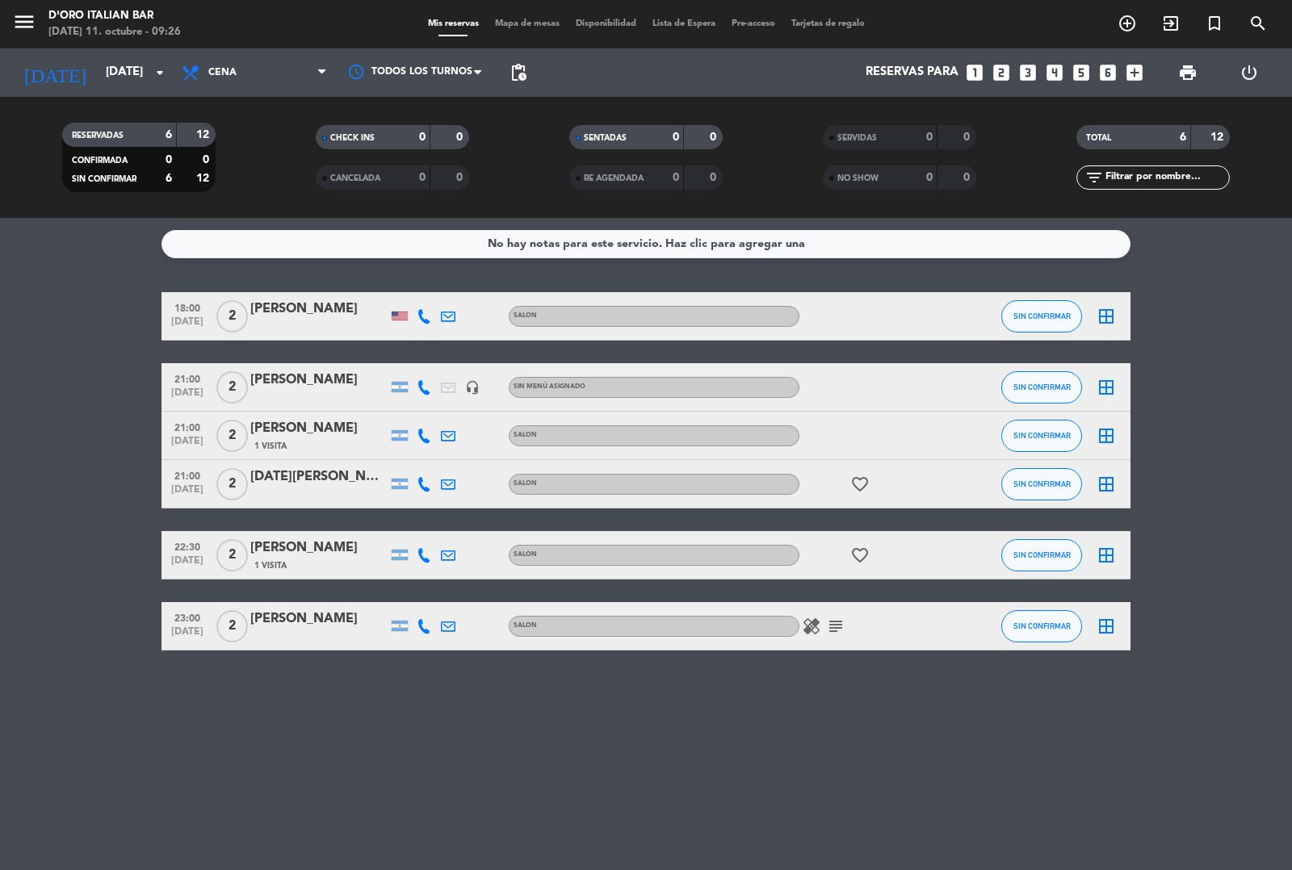
click at [860, 489] on icon "favorite_border" at bounding box center [859, 484] width 19 height 19
click at [836, 627] on icon "subject" at bounding box center [835, 626] width 19 height 19
click at [832, 626] on icon "subject" at bounding box center [835, 626] width 19 height 19
click at [808, 626] on icon "healing" at bounding box center [811, 626] width 19 height 19
click at [765, 715] on div "No hay notas para este servicio. Haz clic para agregar una 18:00 [DATE] 2 [PERS…" at bounding box center [646, 544] width 1292 height 652
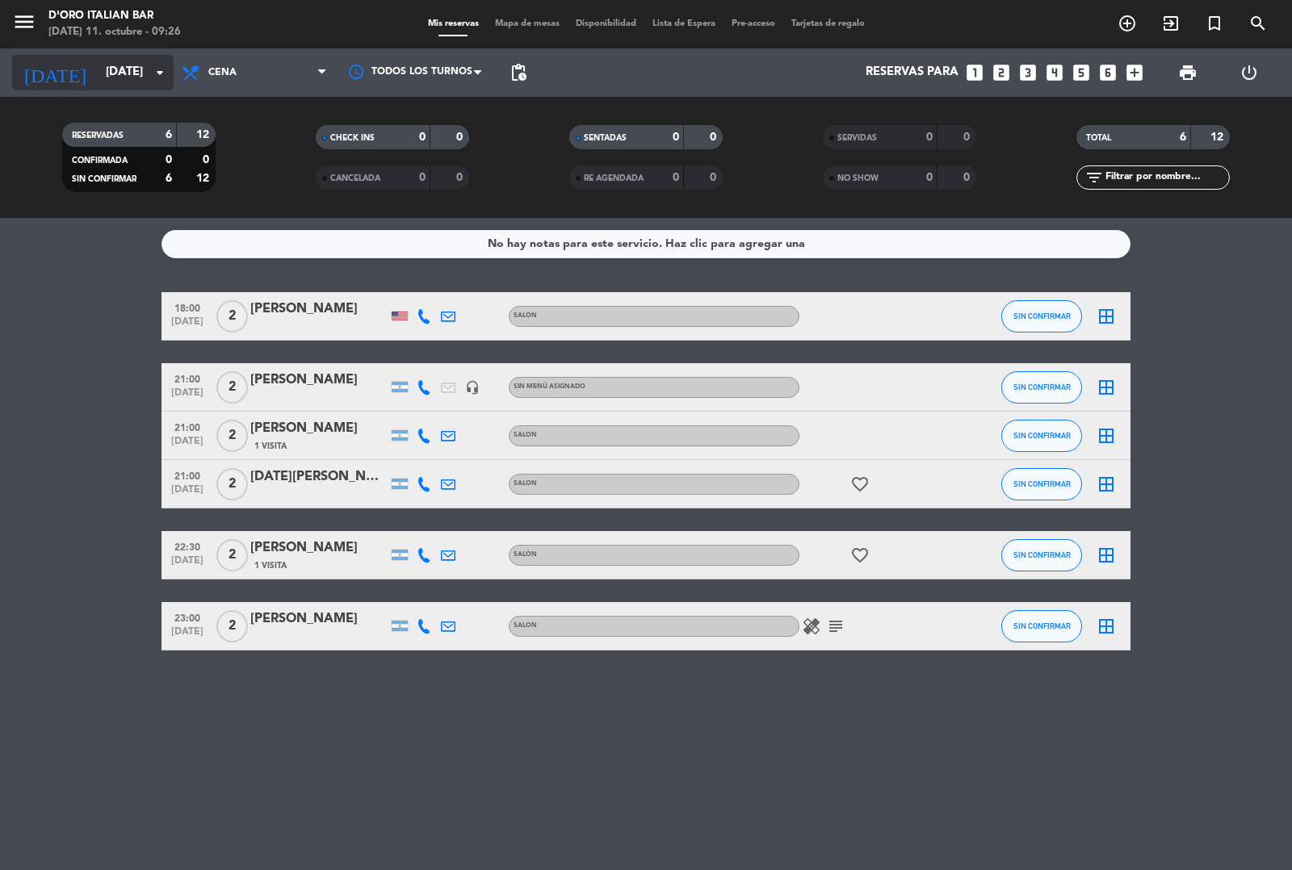
click at [136, 66] on input "[DATE]" at bounding box center [176, 72] width 156 height 31
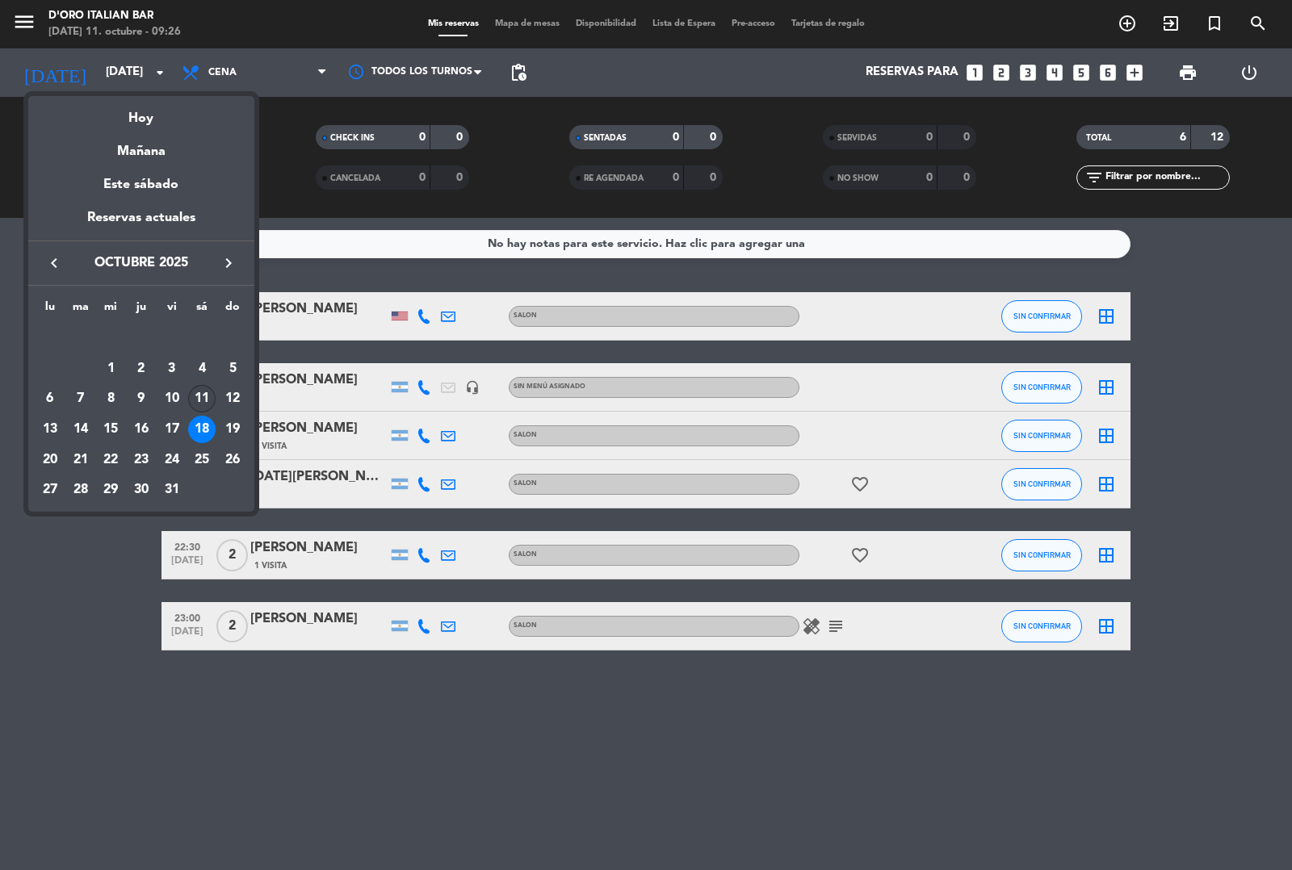
click at [203, 396] on div "11" at bounding box center [201, 398] width 27 height 27
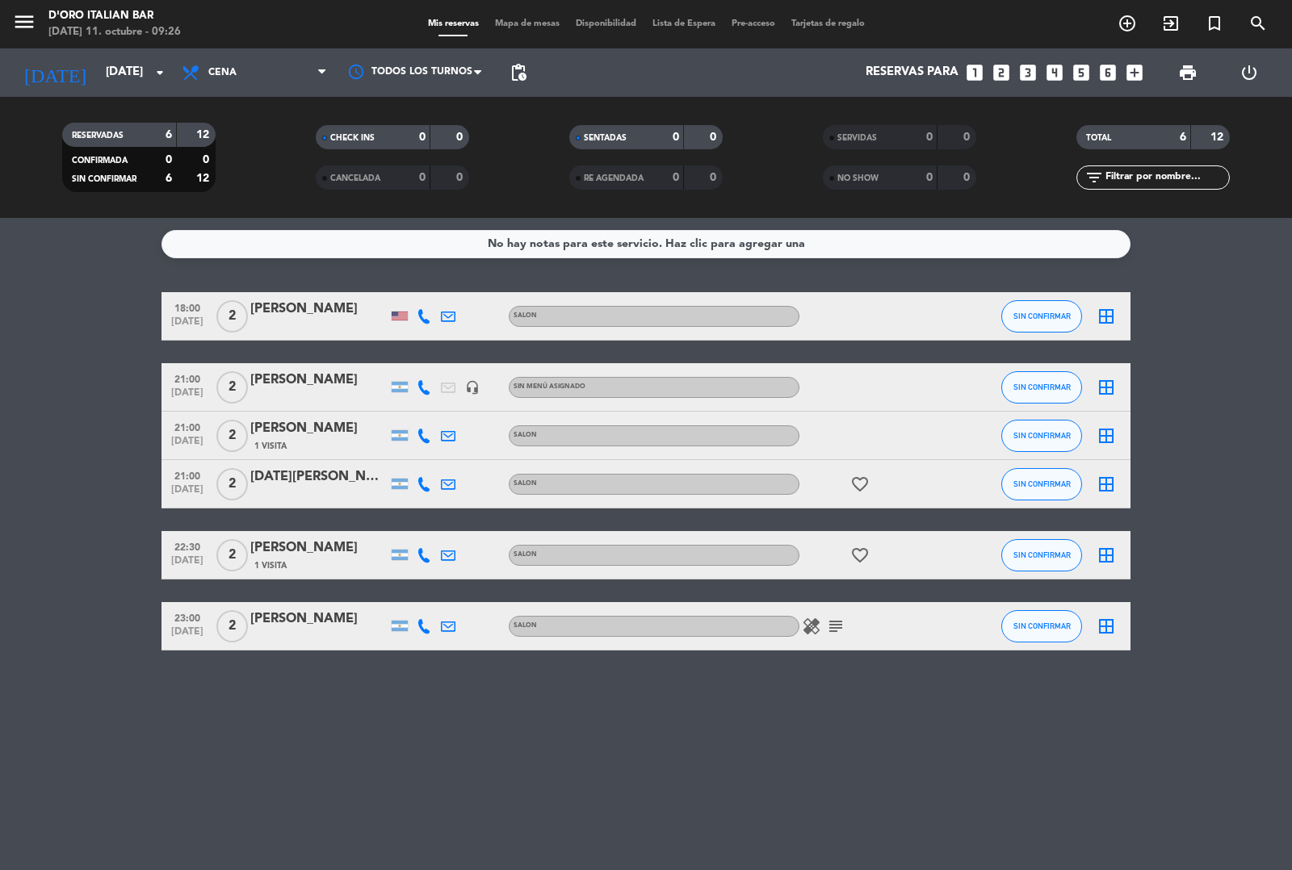
type input "[DATE]"
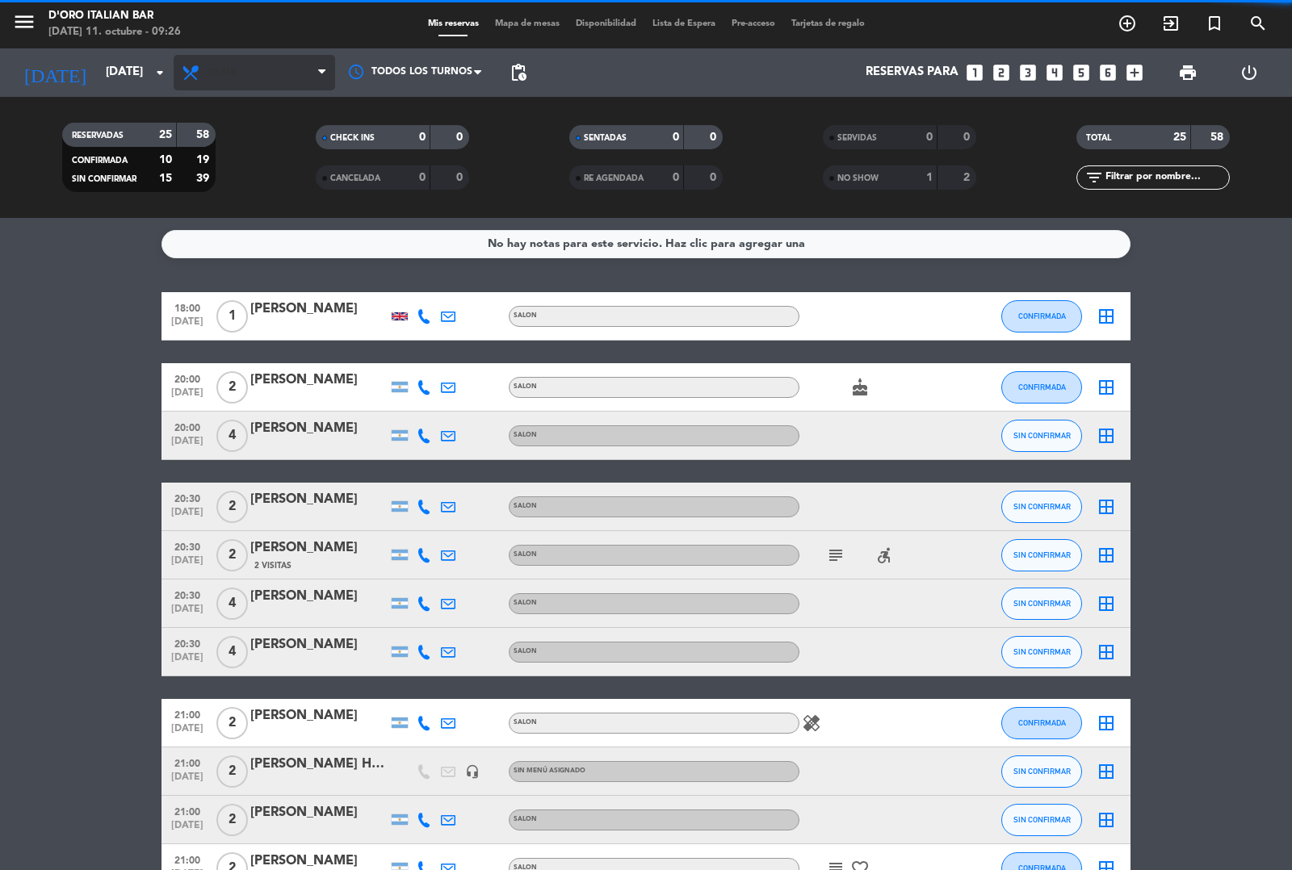
click at [246, 61] on span "Cena" at bounding box center [254, 73] width 161 height 36
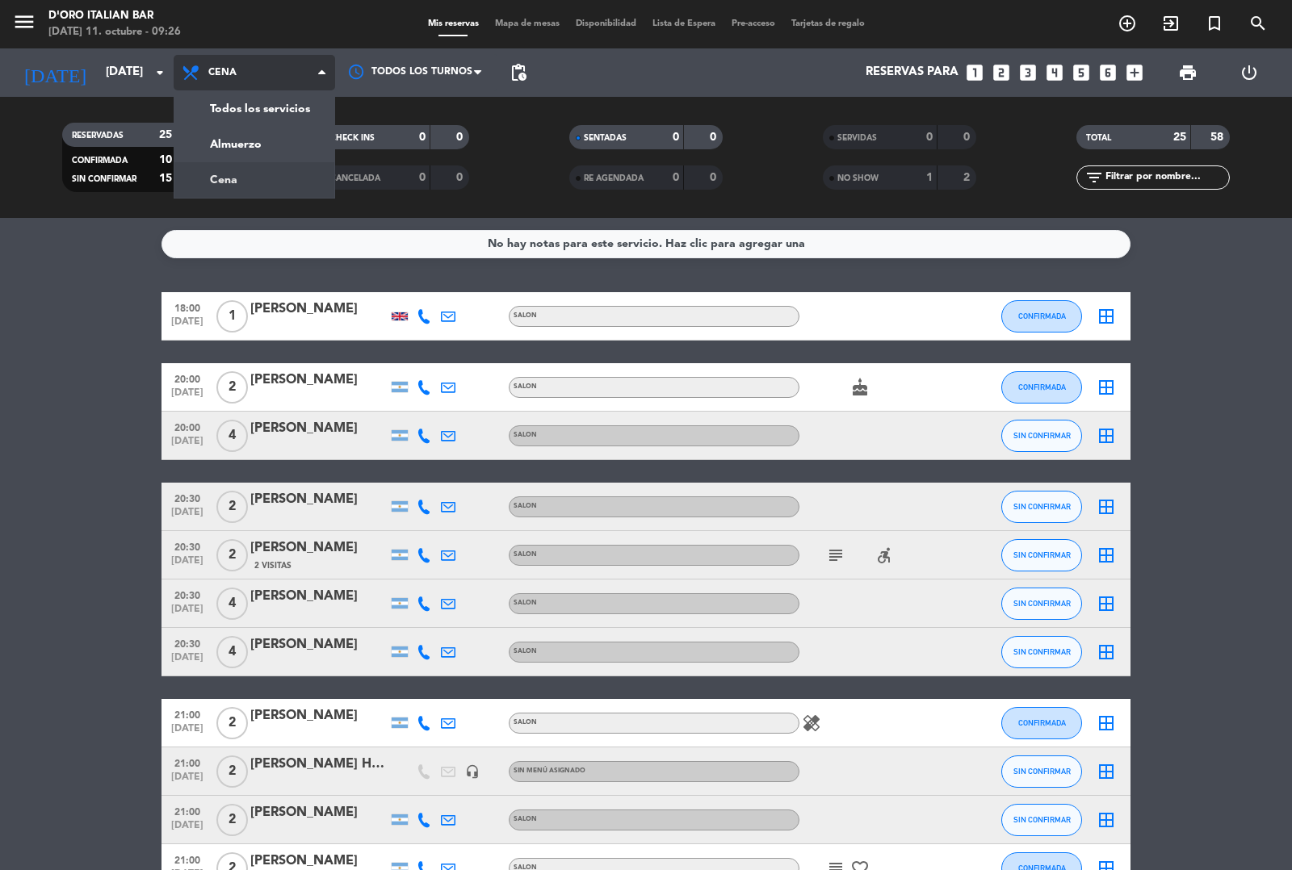
click at [293, 138] on div "menu D'oro Italian Bar [DATE] 11. octubre - 09:26 Mis reservas Mapa de mesas Di…" at bounding box center [646, 109] width 1292 height 218
